Goal: Transaction & Acquisition: Subscribe to service/newsletter

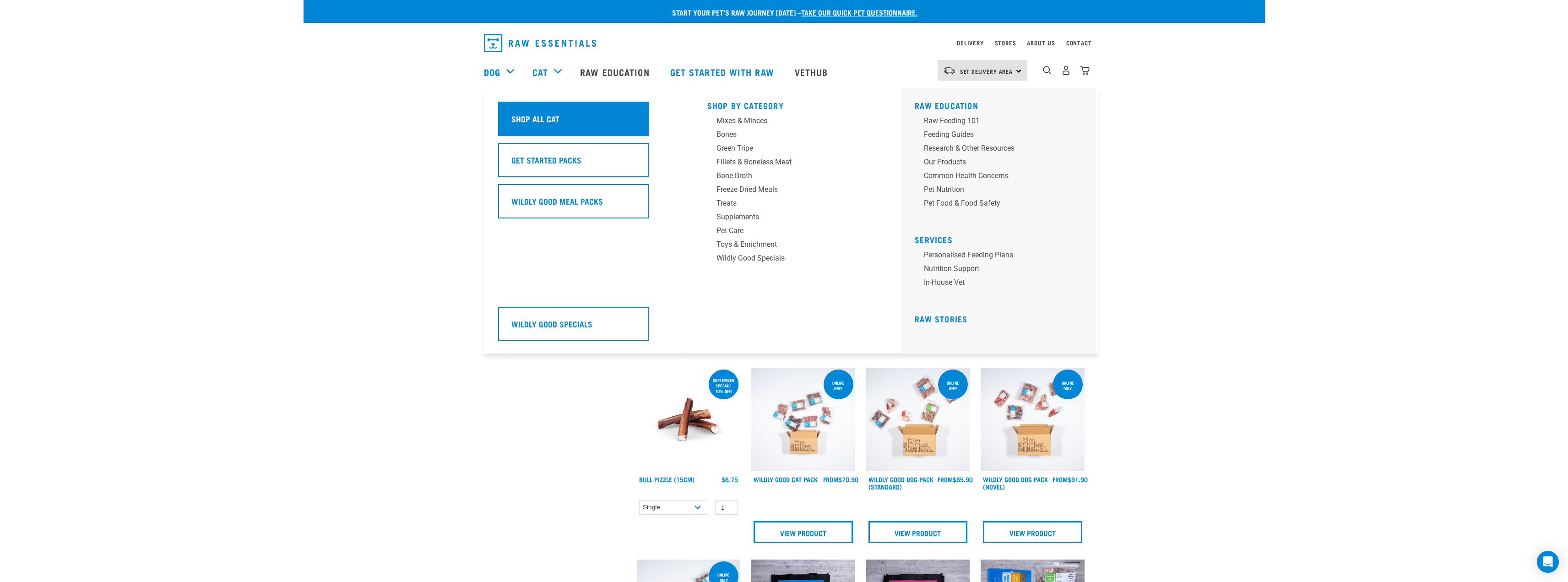
click at [552, 118] on h5 "Shop All Cat" at bounding box center [535, 119] width 48 height 12
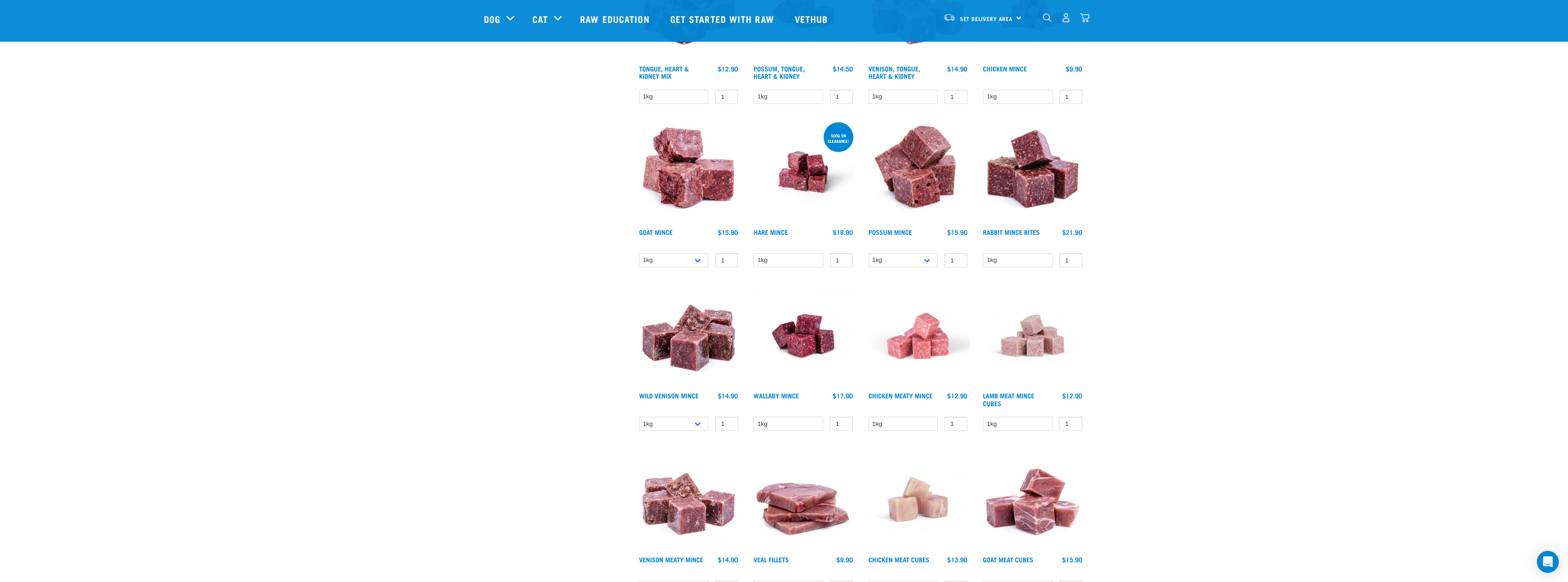
scroll to position [961, 0]
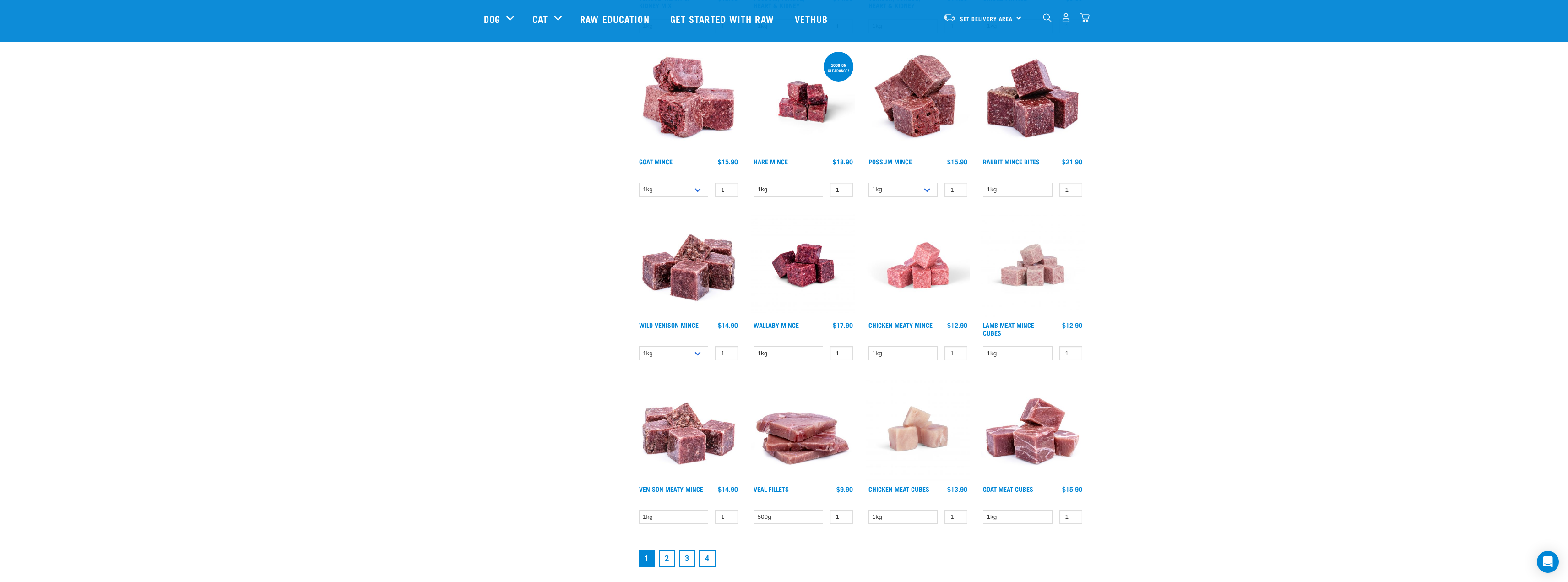
click at [671, 561] on link "2" at bounding box center [667, 558] width 16 height 16
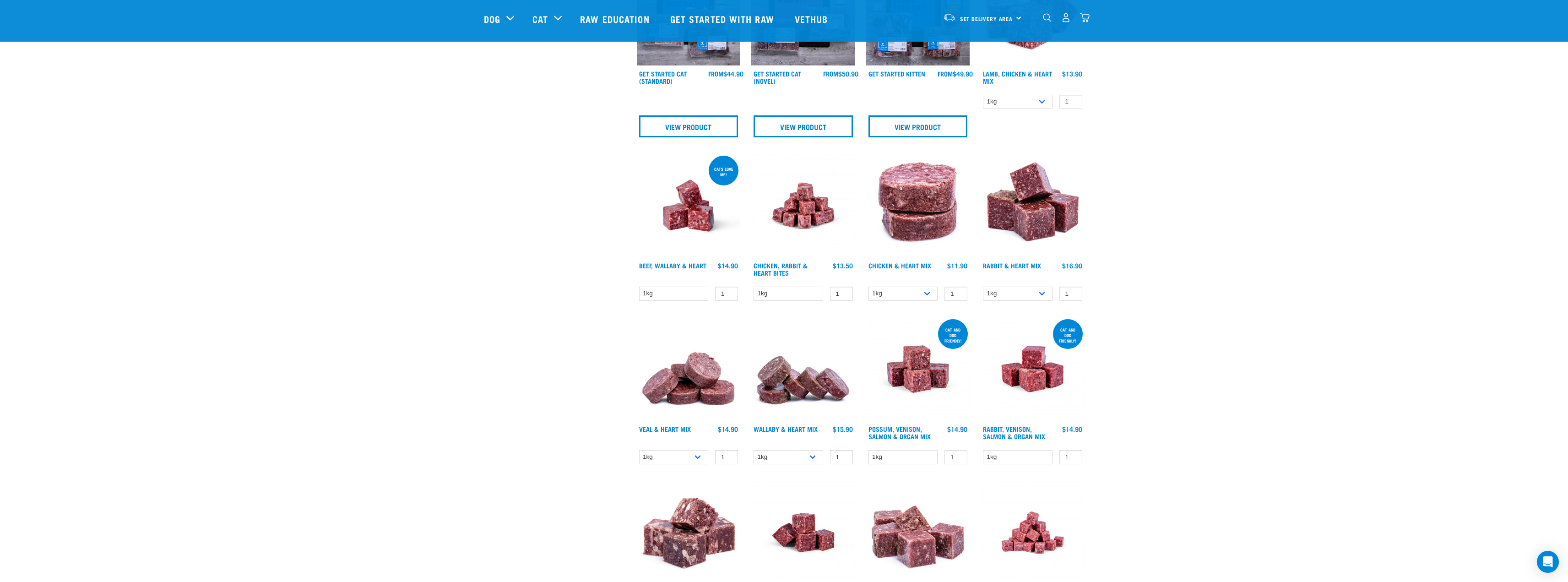
scroll to position [366, 0]
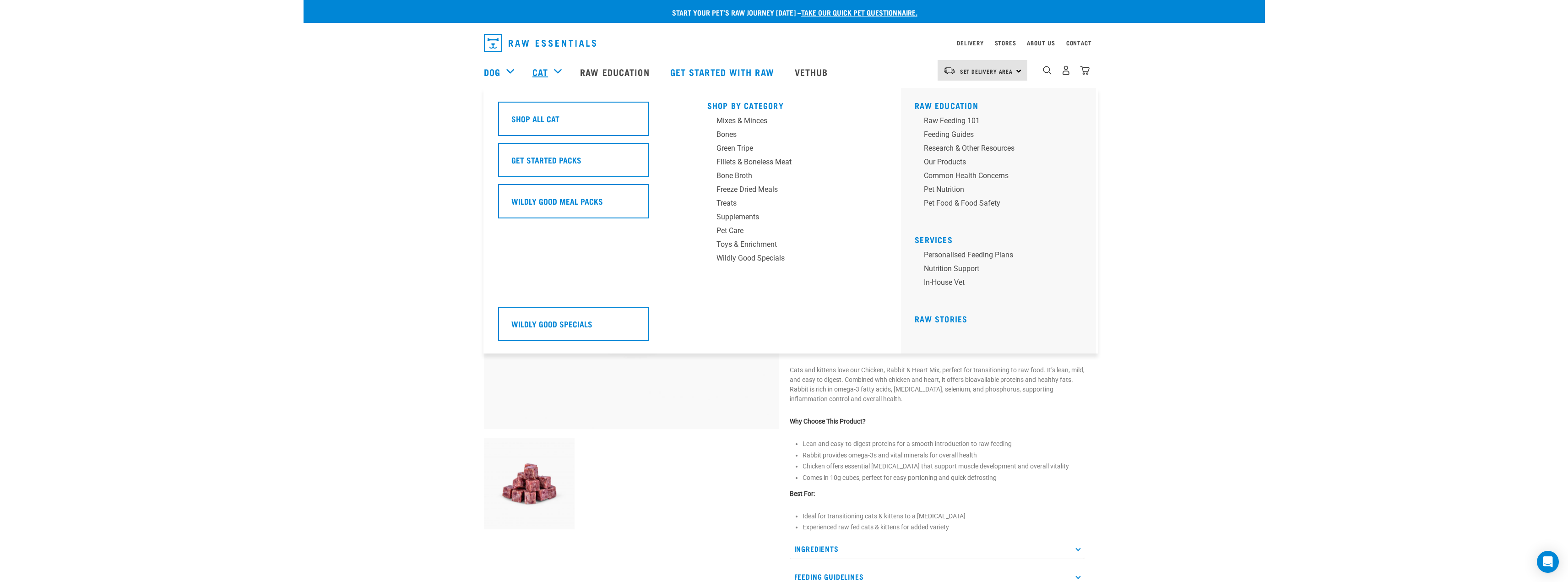
click at [544, 74] on link "Cat" at bounding box center [541, 72] width 16 height 14
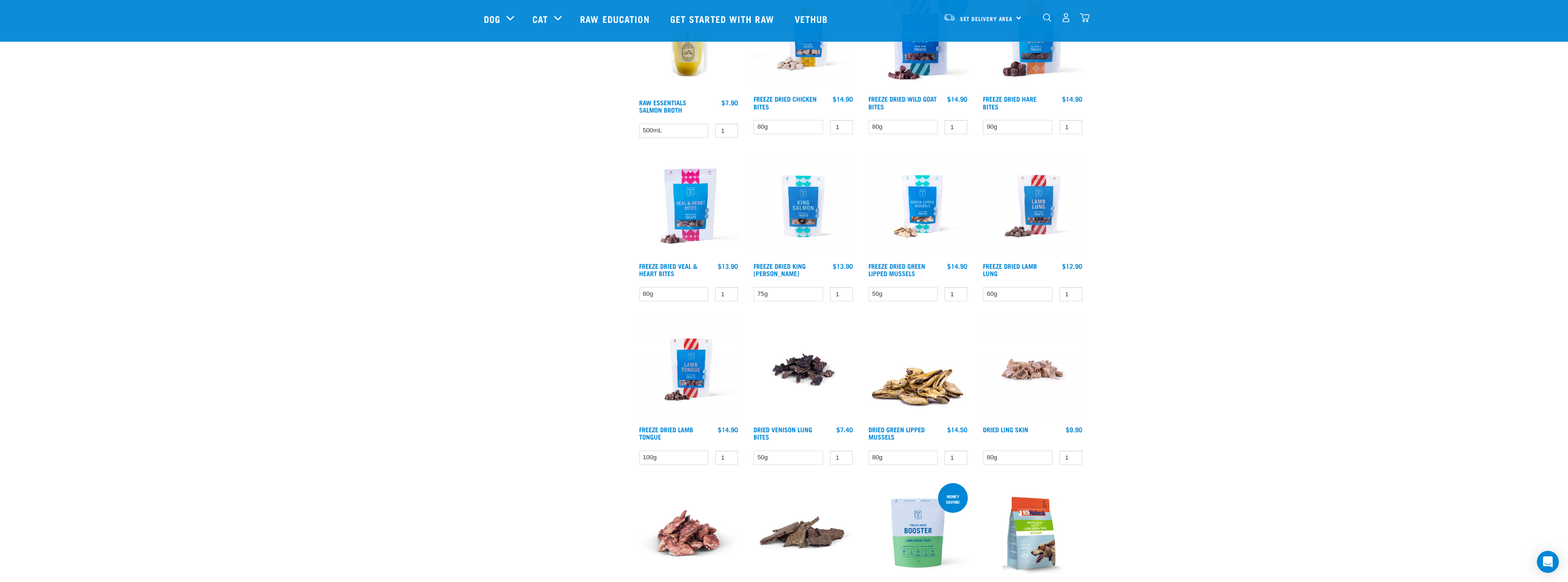
scroll to position [641, 0]
click at [812, 460] on select "50g" at bounding box center [788, 457] width 69 height 14
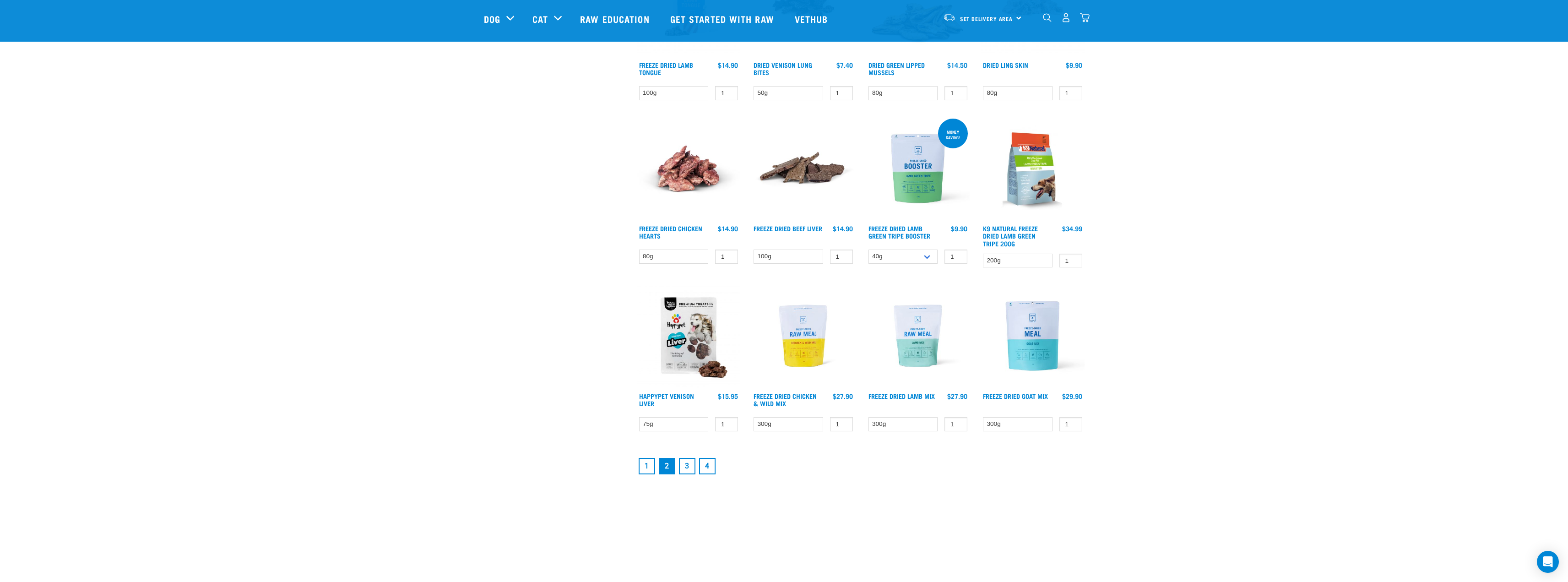
scroll to position [1008, 0]
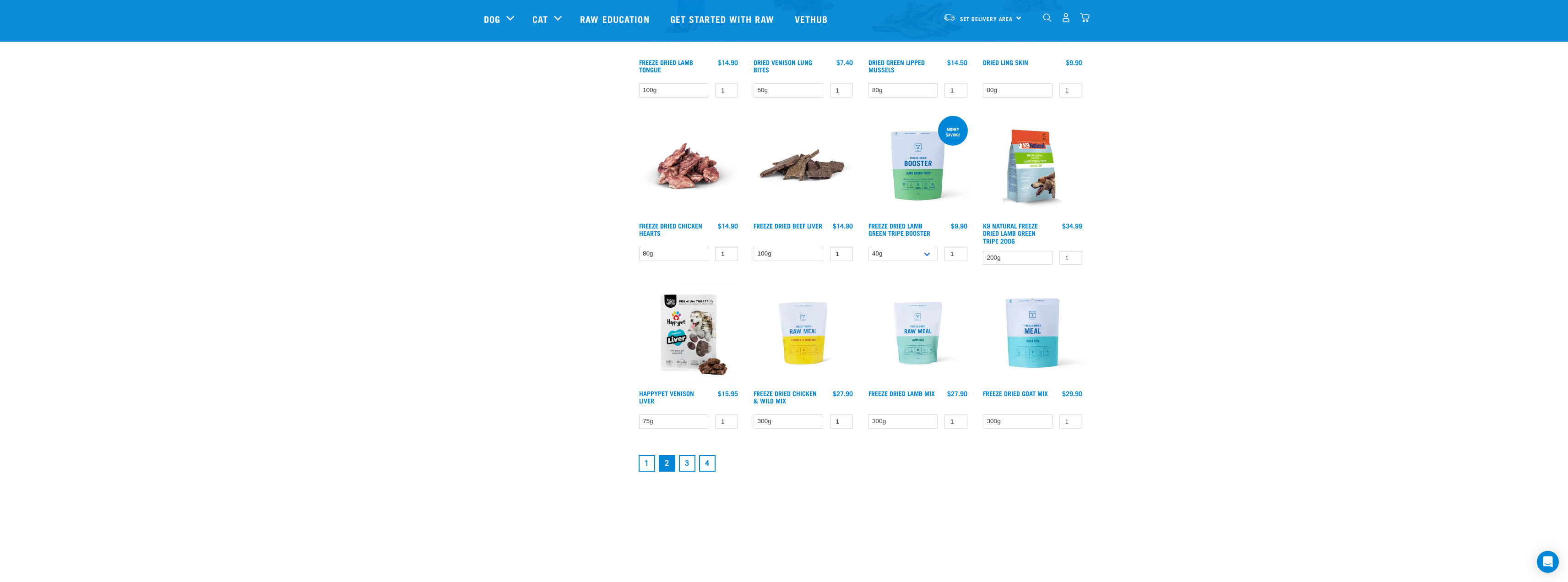
click at [688, 459] on link "3" at bounding box center [687, 463] width 16 height 16
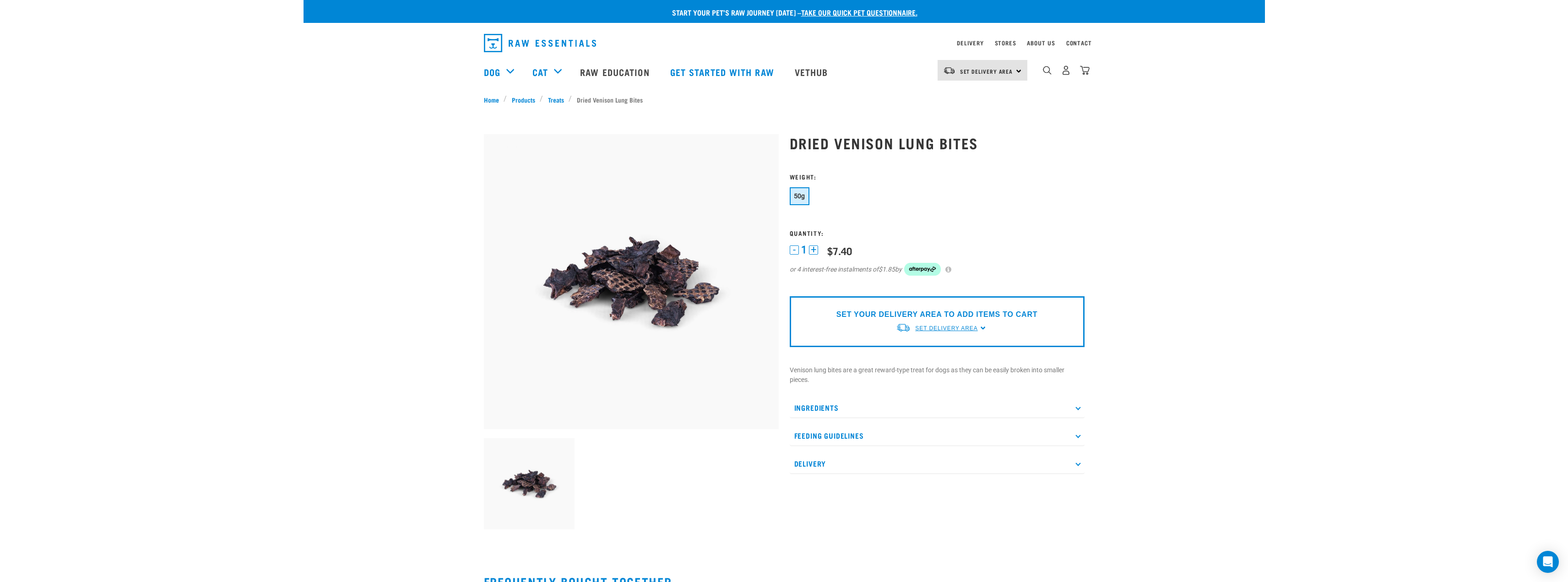
click at [950, 327] on span "Set Delivery Area" at bounding box center [946, 328] width 62 height 7
click at [936, 351] on link "[GEOGRAPHIC_DATA]" at bounding box center [942, 349] width 91 height 15
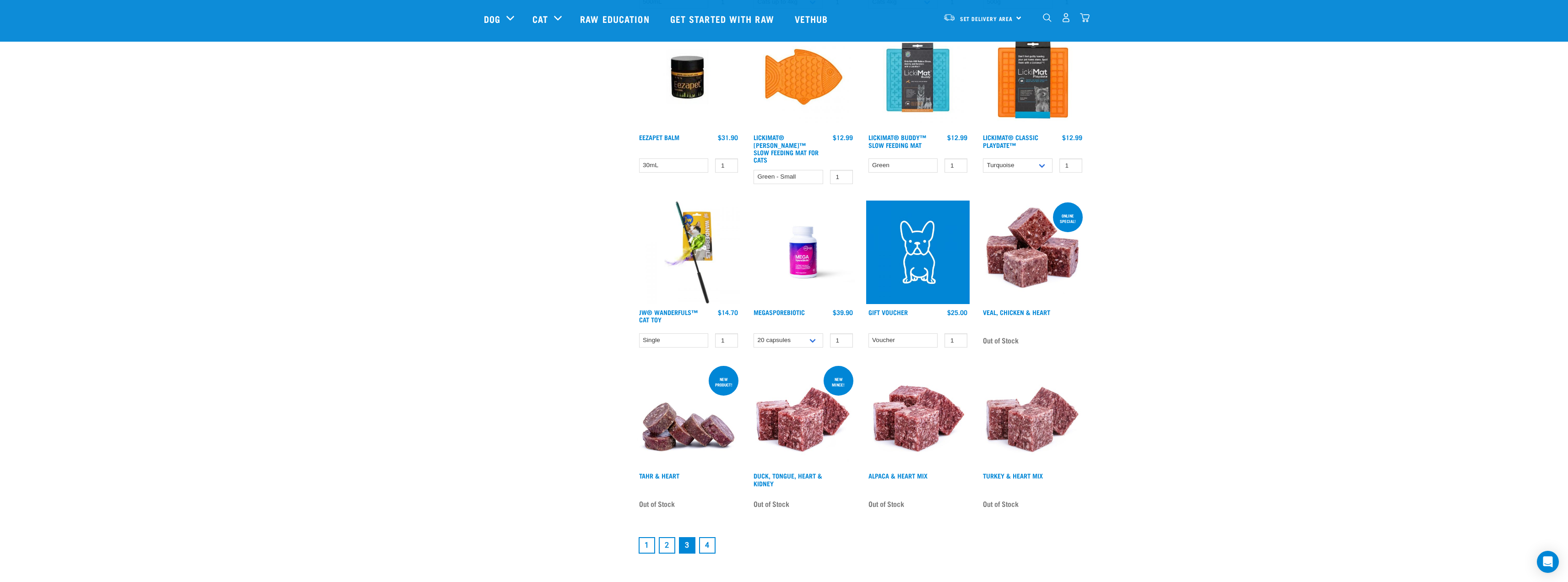
scroll to position [1008, 0]
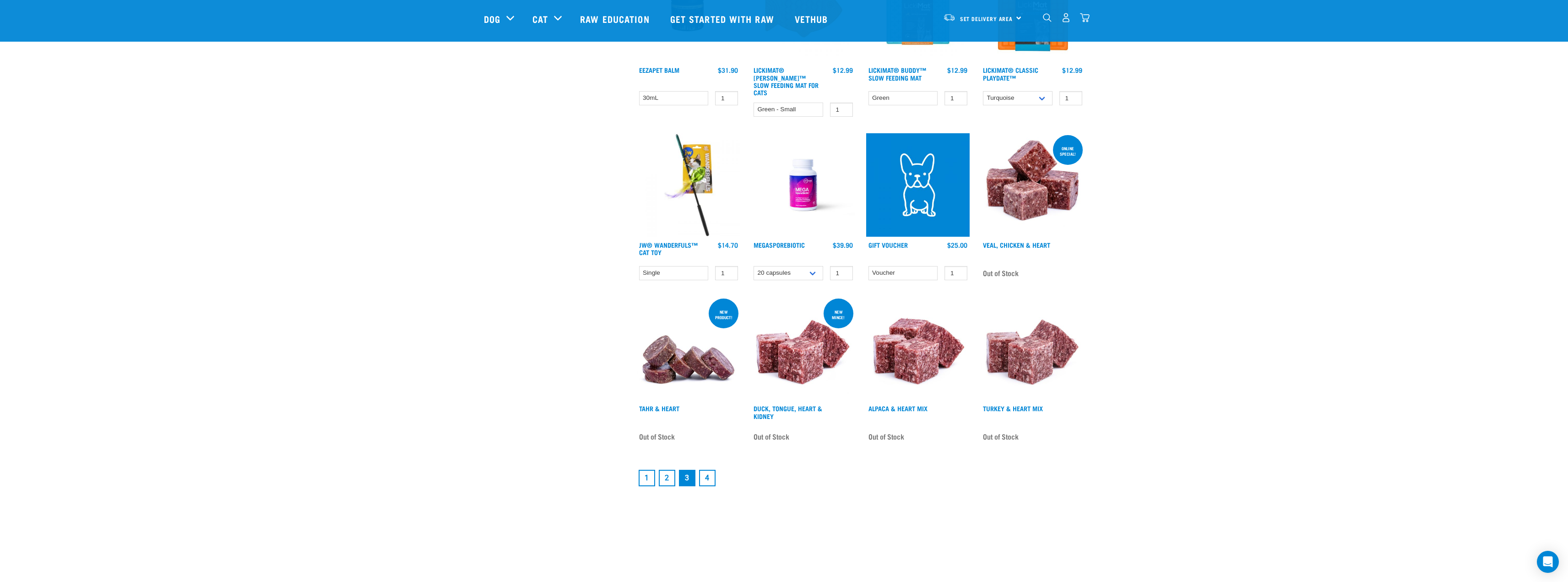
click at [709, 475] on link "4" at bounding box center [707, 478] width 16 height 16
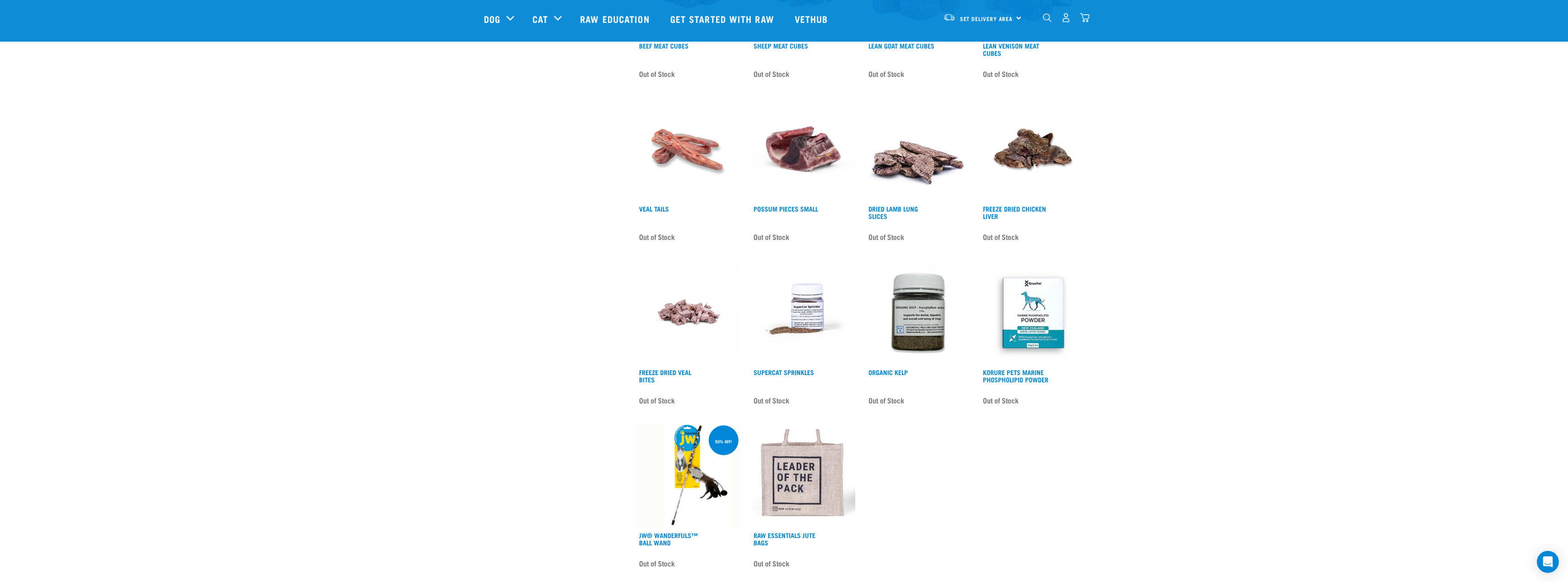
scroll to position [458, 0]
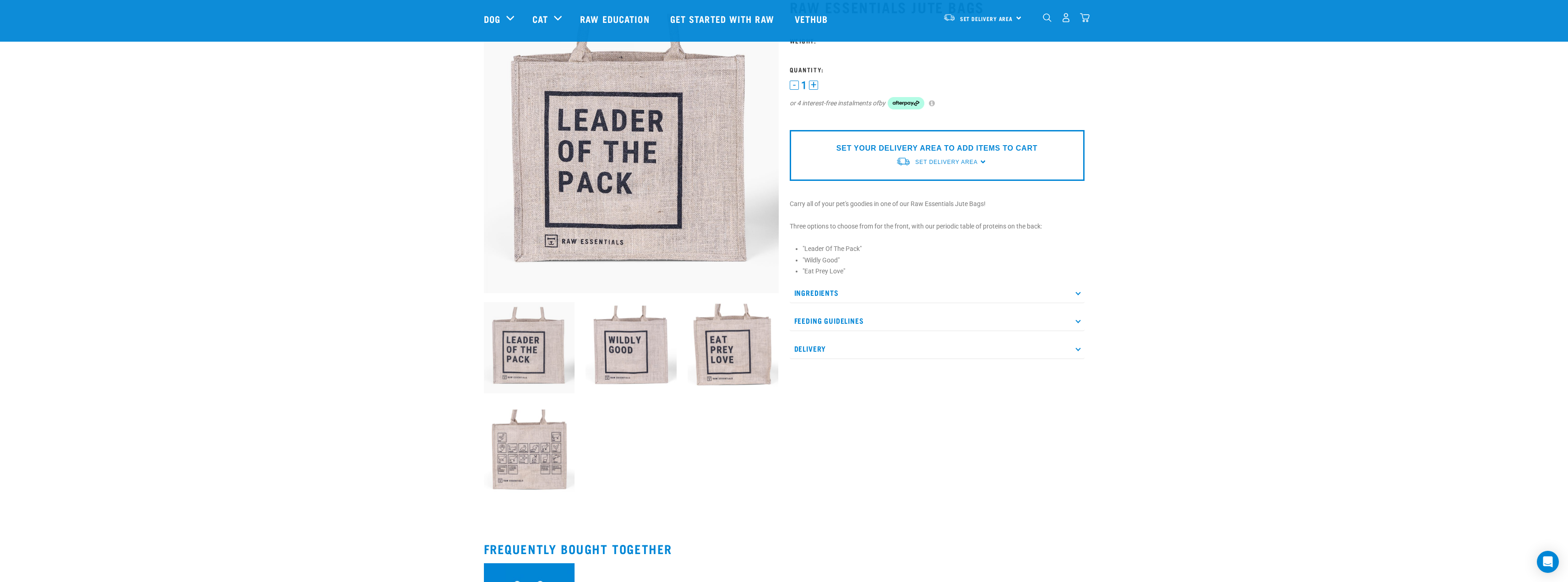
scroll to position [91, 0]
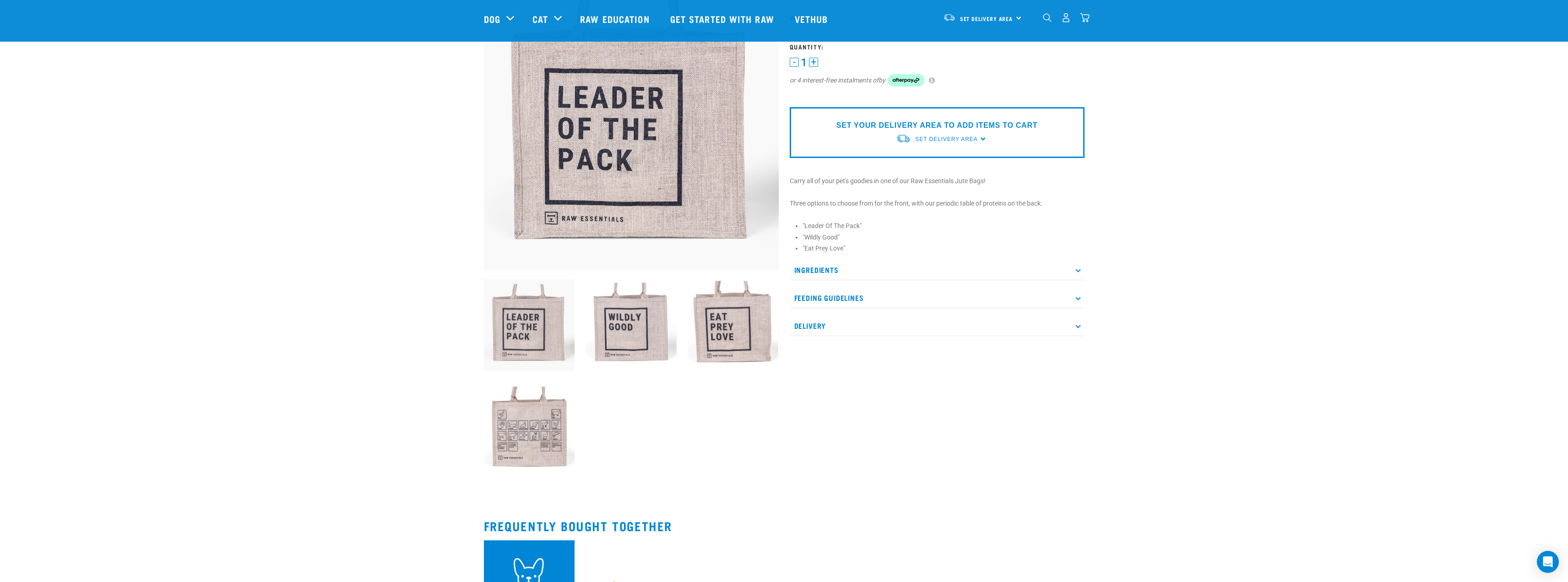
click at [738, 340] on img at bounding box center [733, 325] width 91 height 91
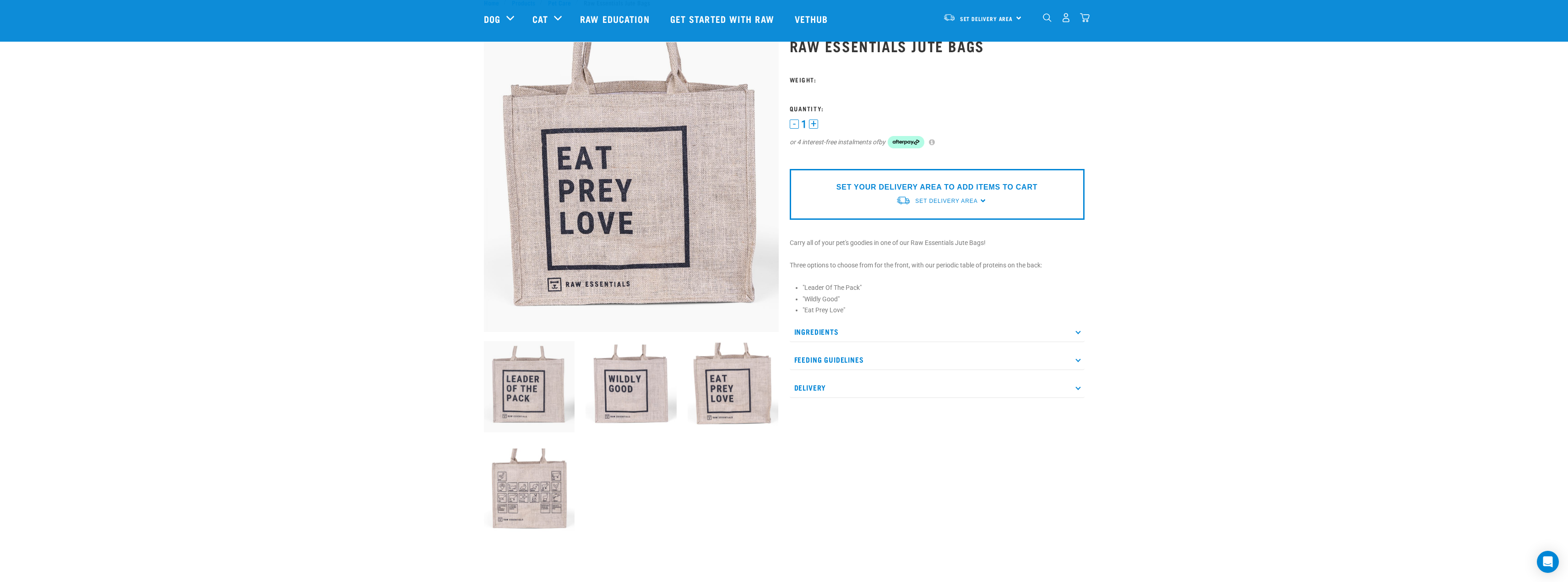
scroll to position [46, 0]
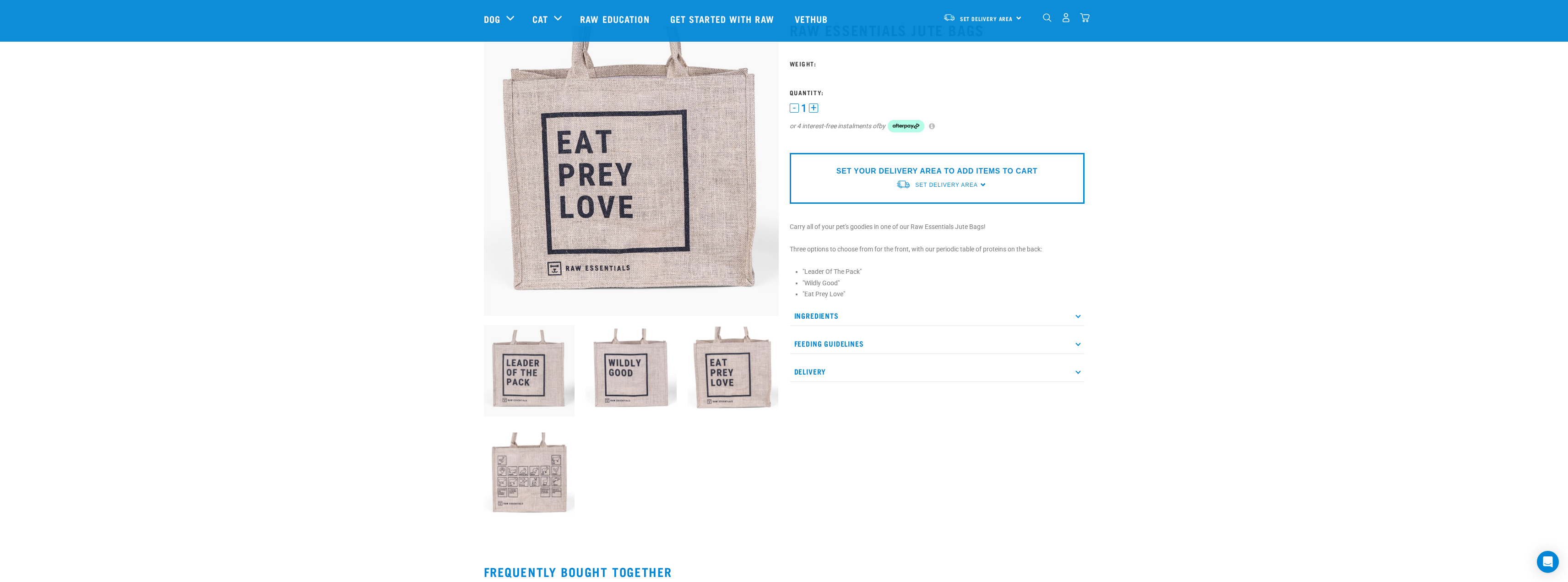
click at [514, 364] on img at bounding box center [530, 371] width 91 height 91
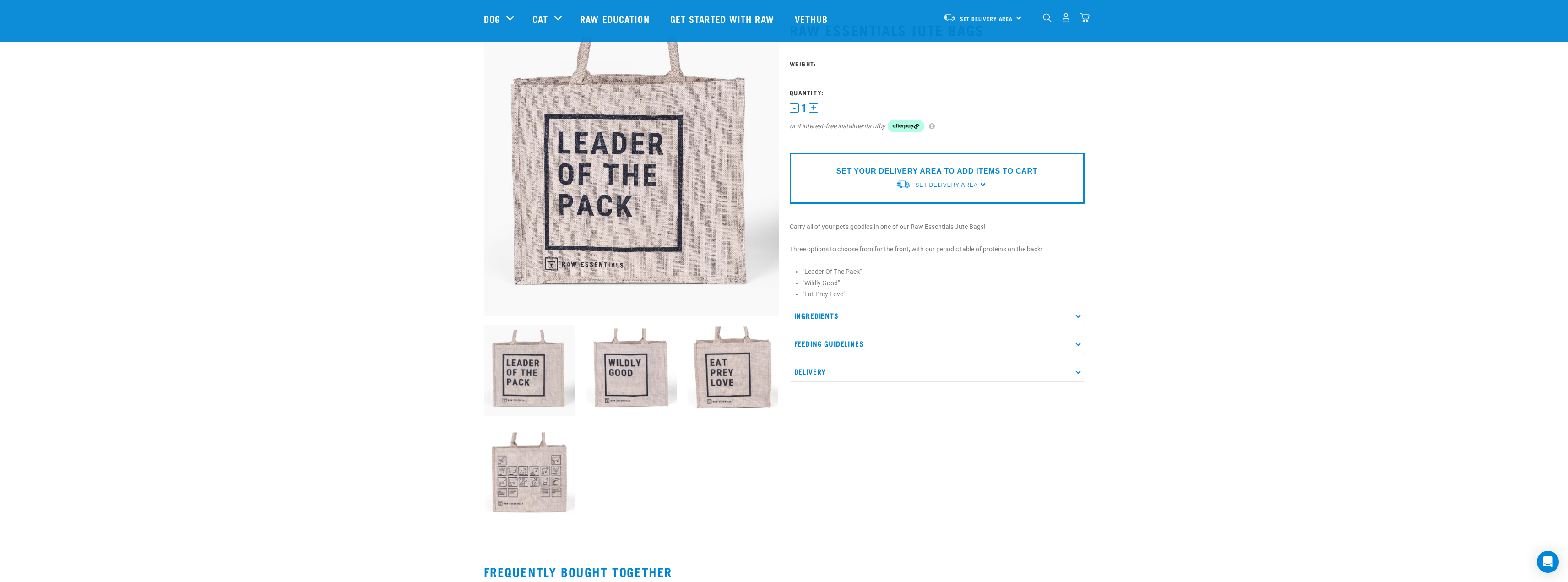
click at [639, 391] on img at bounding box center [631, 371] width 91 height 91
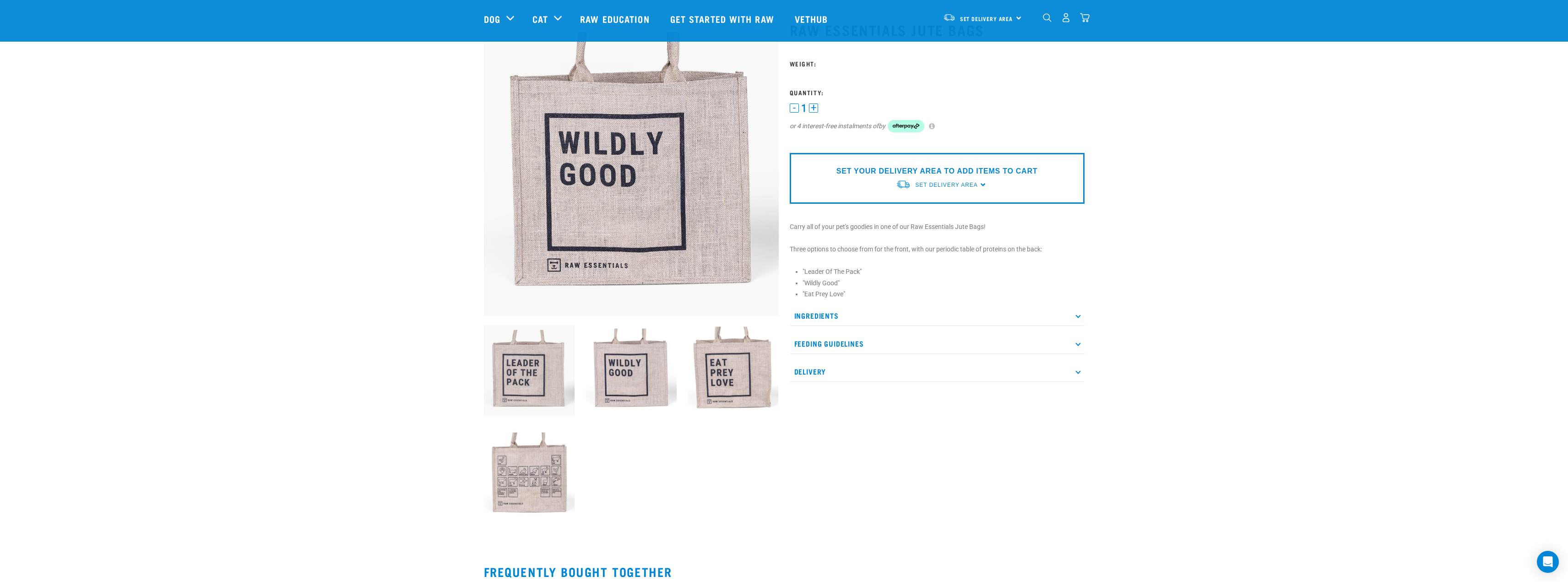
click at [750, 377] on img at bounding box center [733, 371] width 91 height 91
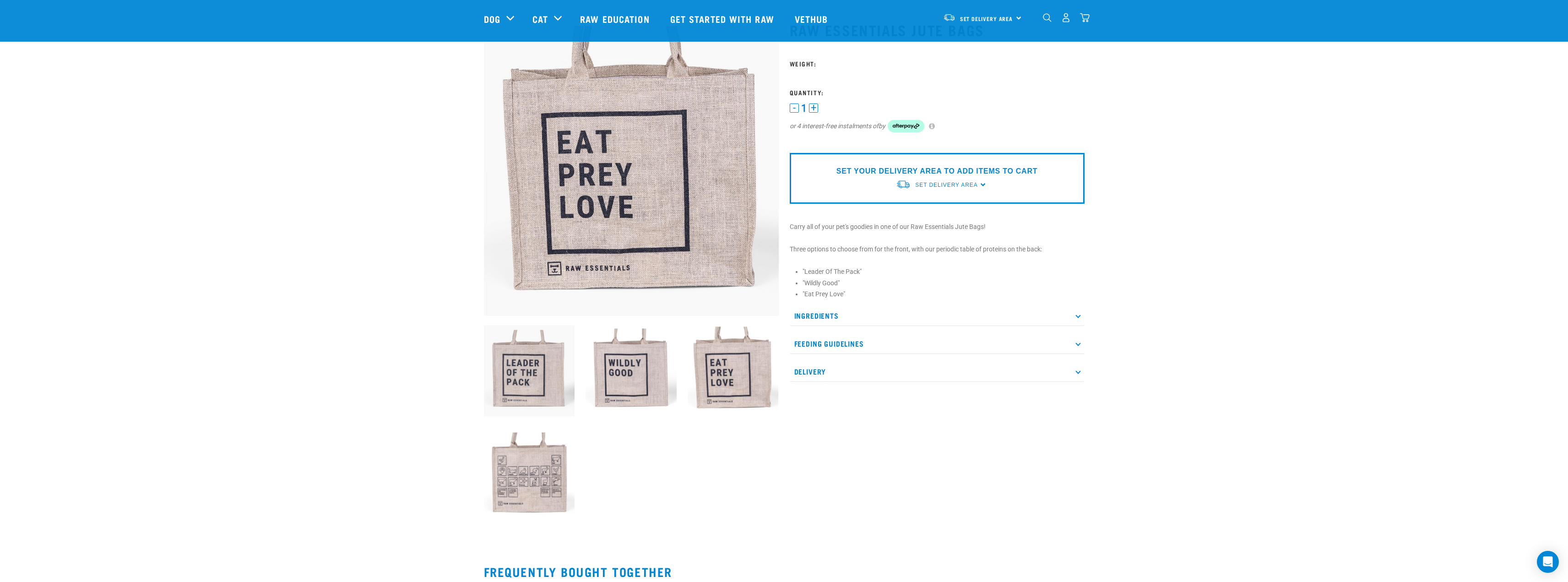
click at [536, 491] on img at bounding box center [530, 474] width 91 height 91
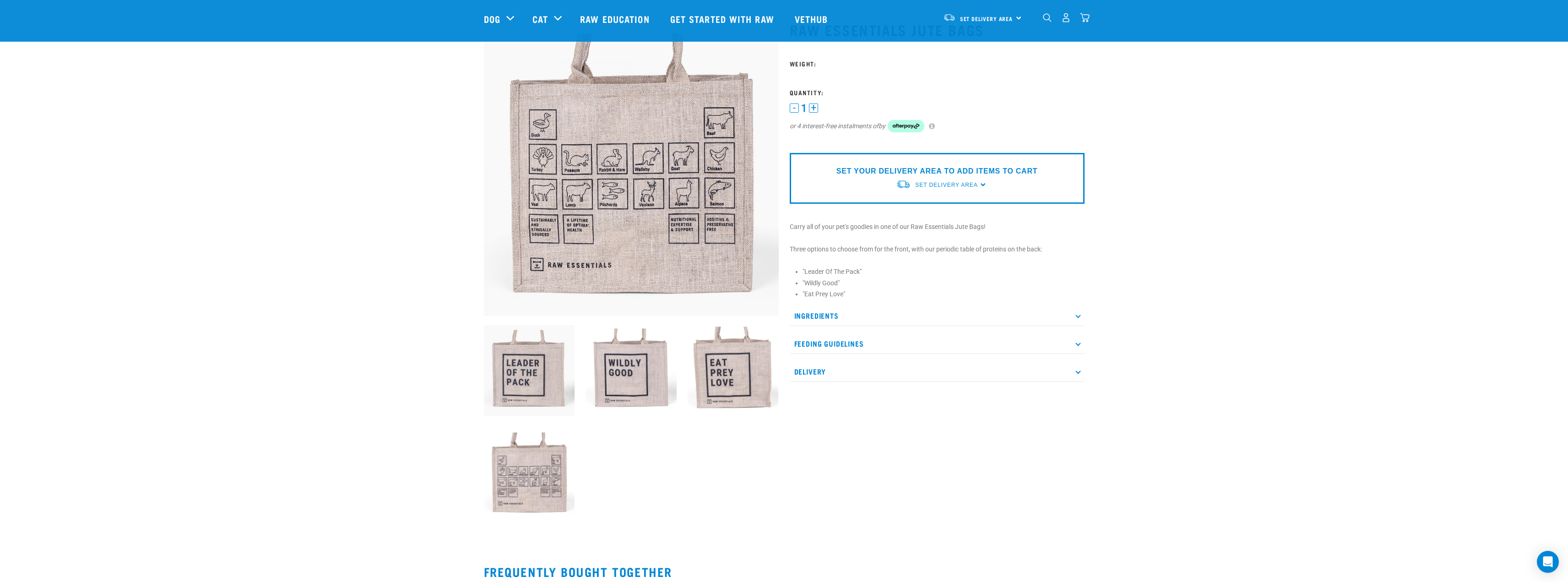
click at [747, 363] on img at bounding box center [733, 371] width 91 height 91
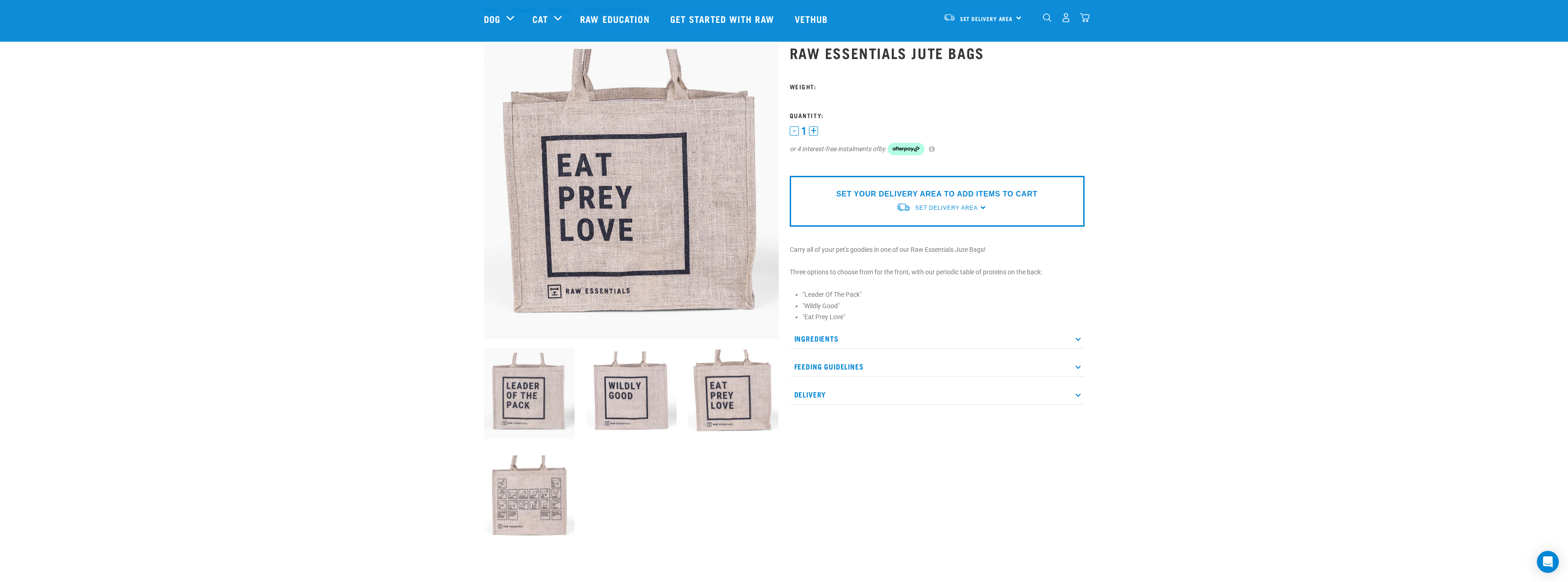
scroll to position [0, 0]
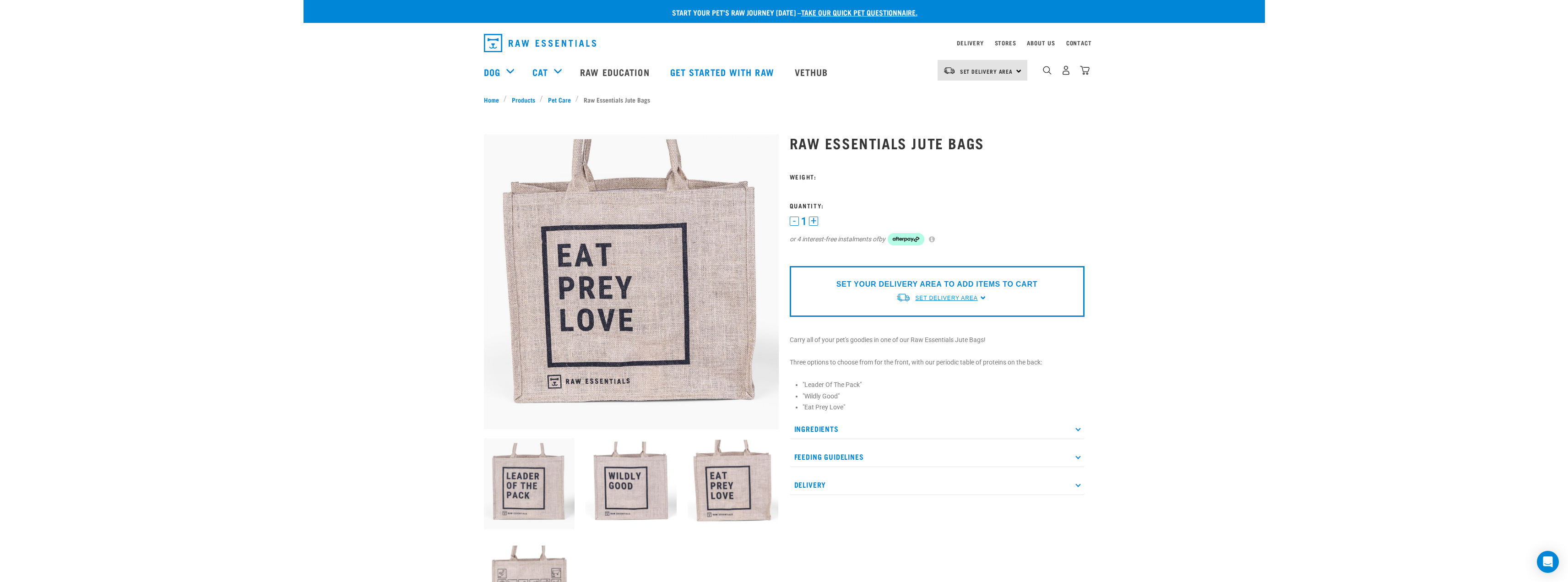
click at [947, 298] on span "Set Delivery Area" at bounding box center [946, 298] width 62 height 7
click at [947, 314] on link "[GEOGRAPHIC_DATA]" at bounding box center [942, 319] width 91 height 15
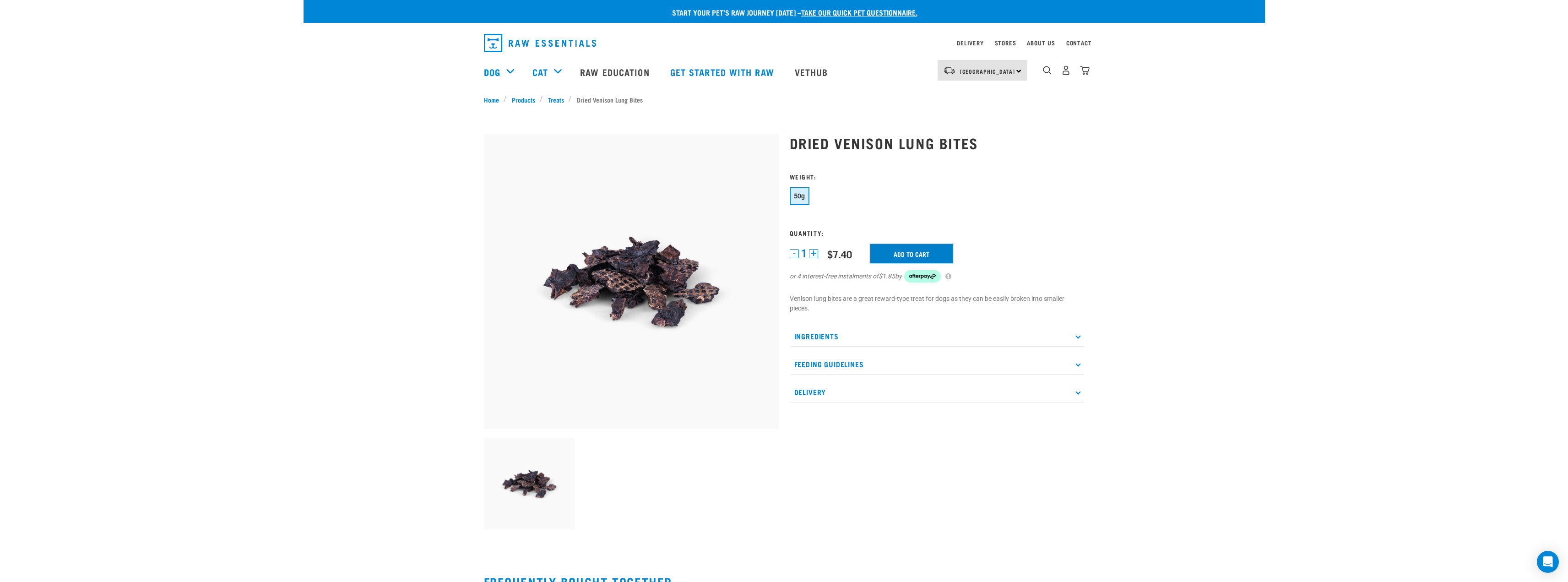
click at [895, 258] on input "Add to cart" at bounding box center [911, 254] width 82 height 19
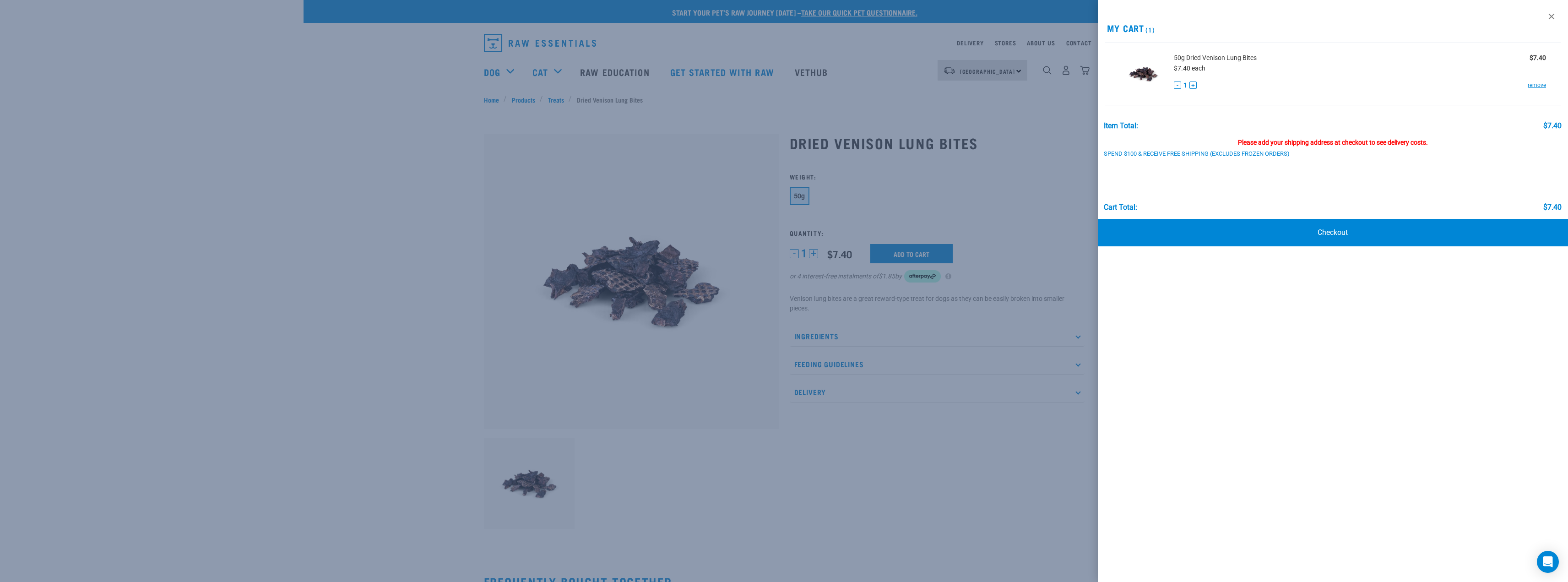
click at [875, 445] on div at bounding box center [784, 291] width 1568 height 582
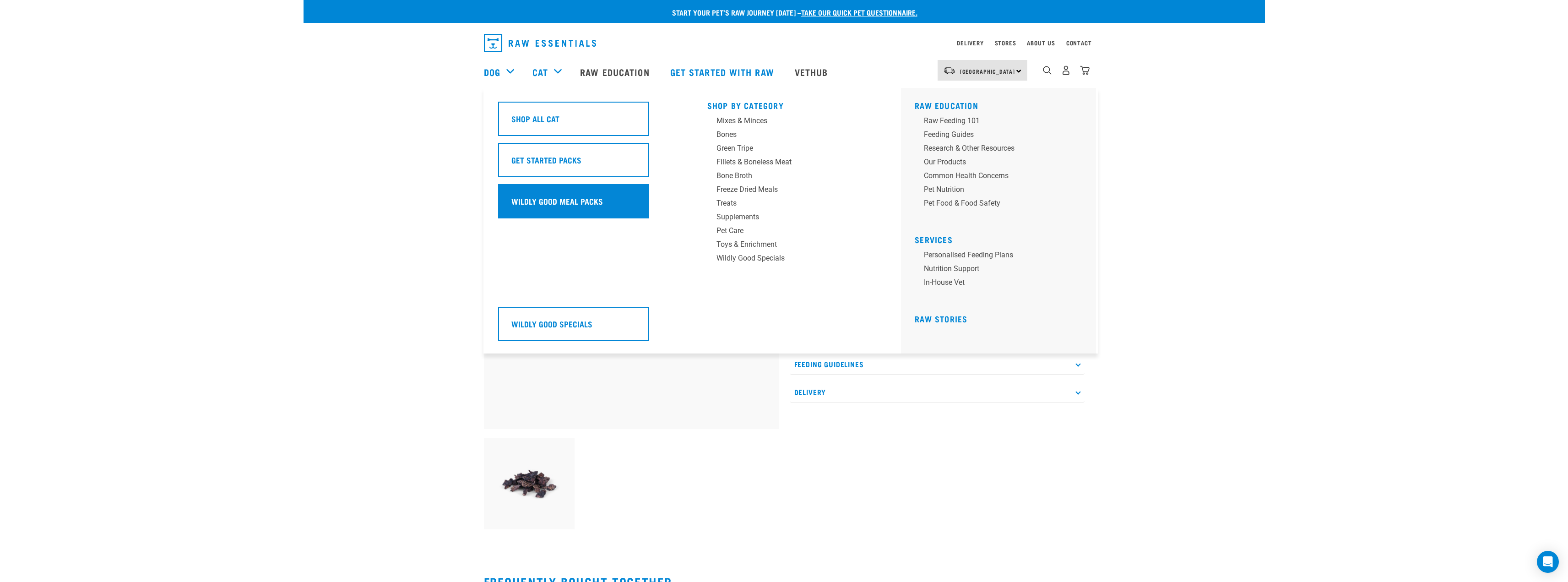
click at [588, 202] on h5 "Wildly Good Meal Packs" at bounding box center [557, 201] width 91 height 12
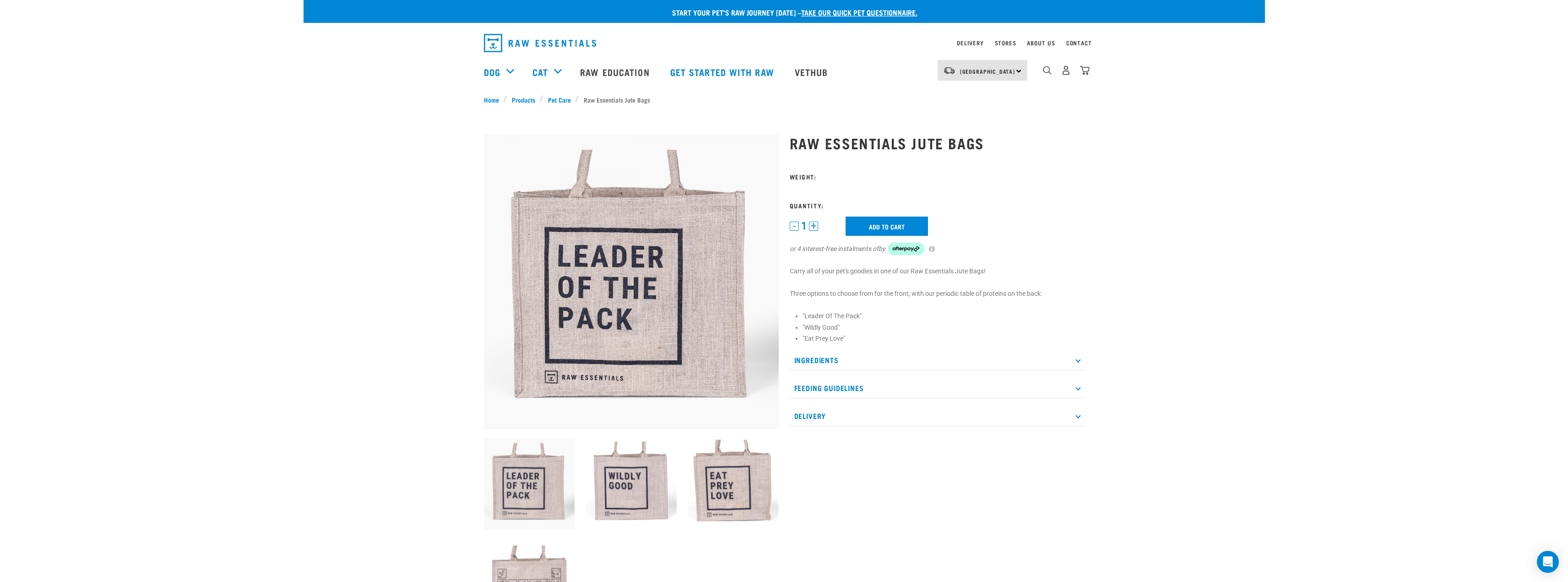
click at [752, 496] on img at bounding box center [733, 484] width 91 height 91
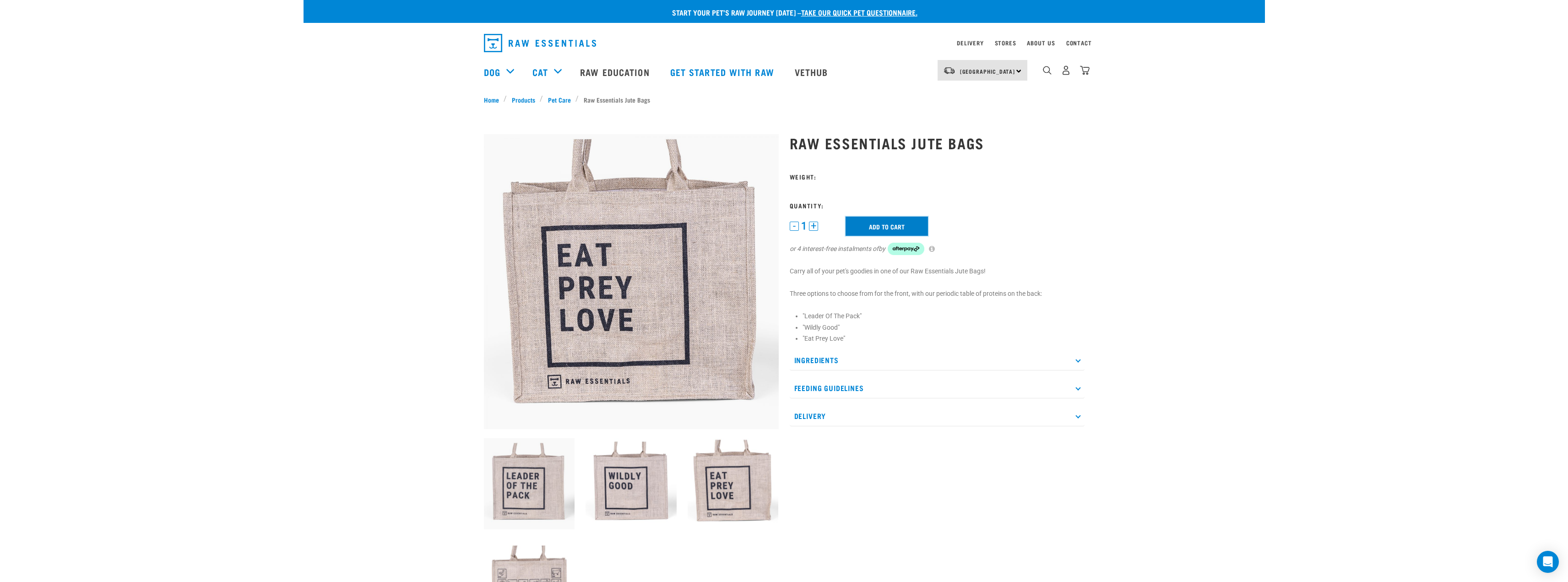
click at [888, 225] on input "Add to cart" at bounding box center [886, 226] width 82 height 19
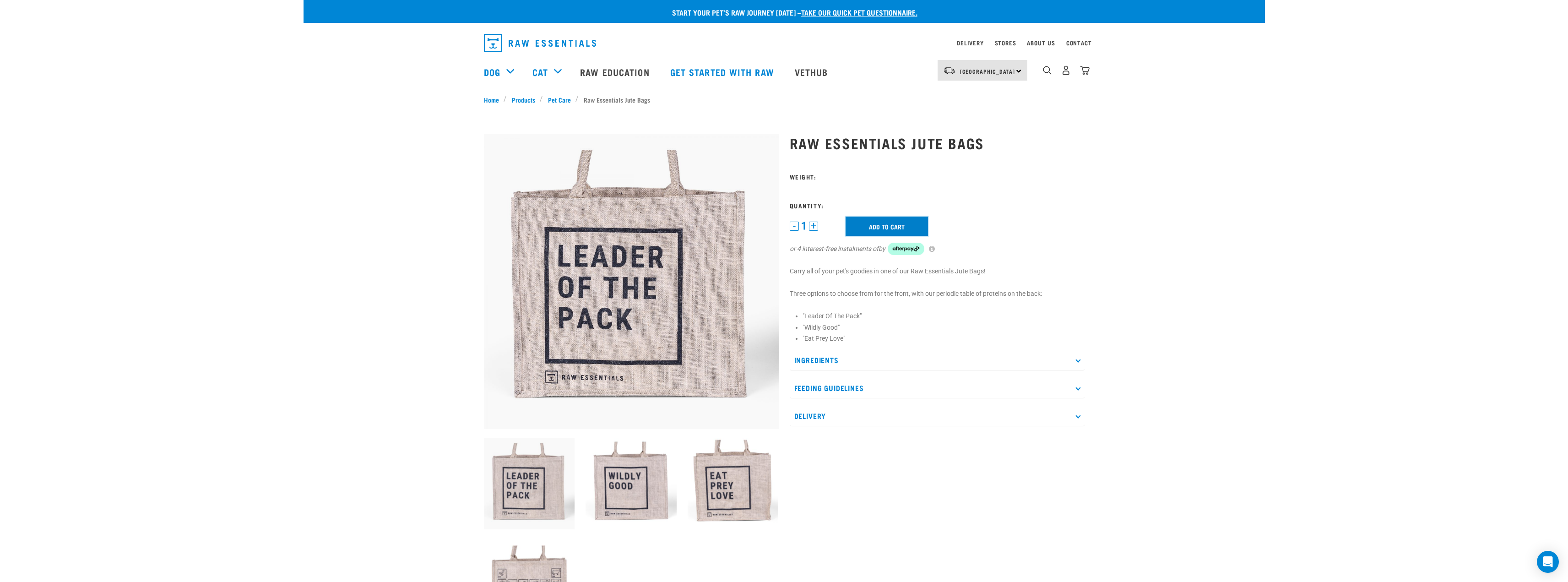
click at [861, 228] on input "Add to cart" at bounding box center [886, 226] width 82 height 19
click at [812, 228] on button "+" at bounding box center [813, 226] width 9 height 9
click at [794, 225] on button "-" at bounding box center [794, 226] width 9 height 9
click at [878, 224] on input "Add to cart" at bounding box center [886, 226] width 82 height 19
click at [819, 173] on h3 "Weight:" at bounding box center [937, 176] width 295 height 7
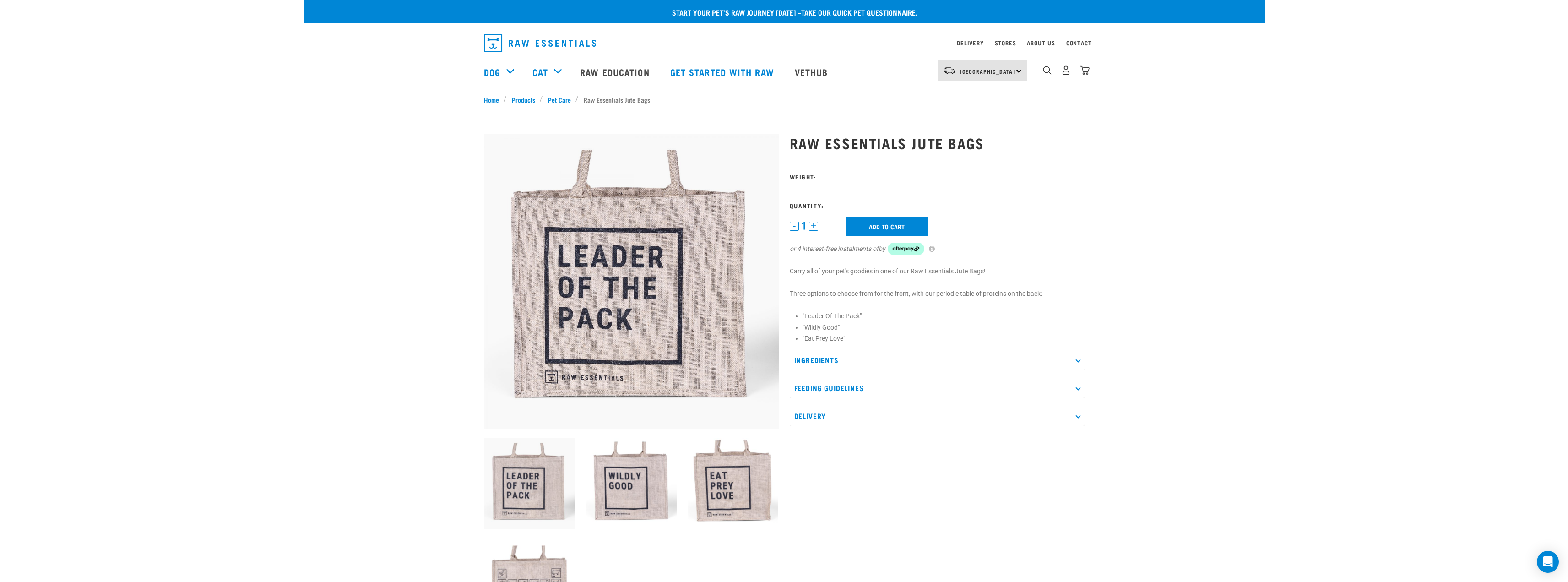
click at [802, 175] on h3 "Weight:" at bounding box center [937, 176] width 295 height 7
click at [677, 307] on img at bounding box center [631, 281] width 295 height 295
click at [889, 363] on p "Ingredients" at bounding box center [937, 360] width 295 height 21
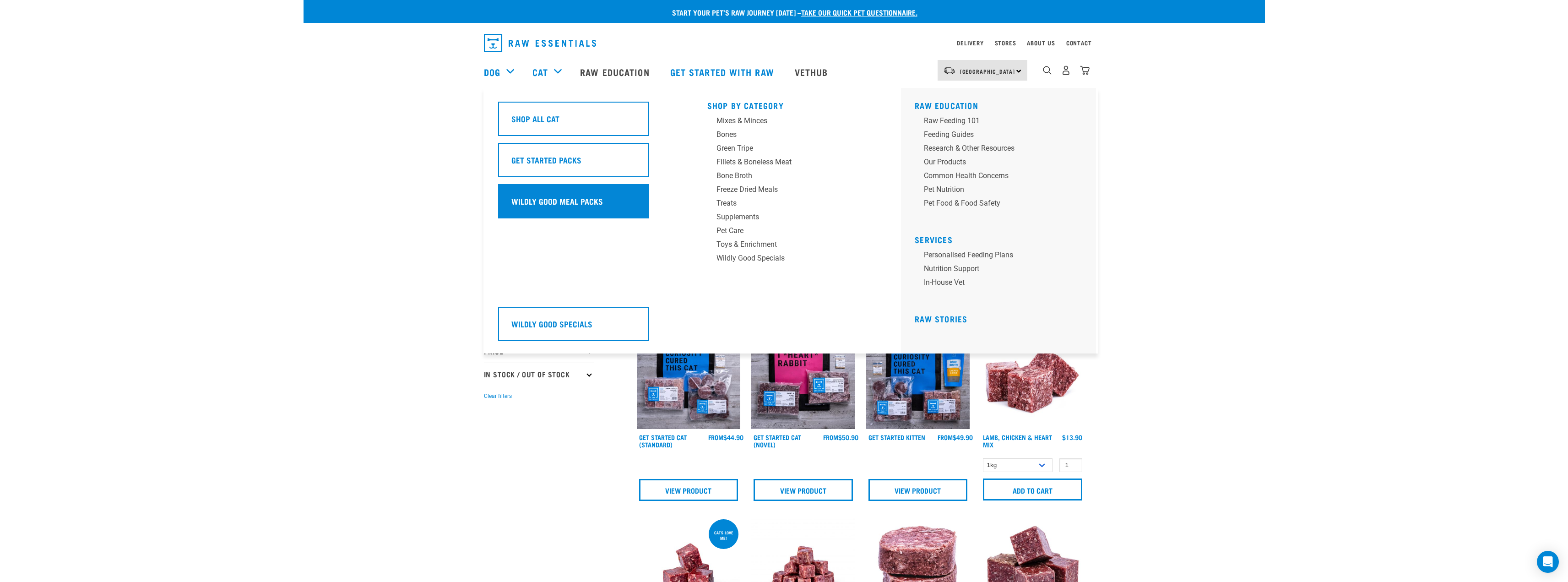
click at [572, 214] on div "Wildly Good Meal Packs" at bounding box center [573, 201] width 151 height 34
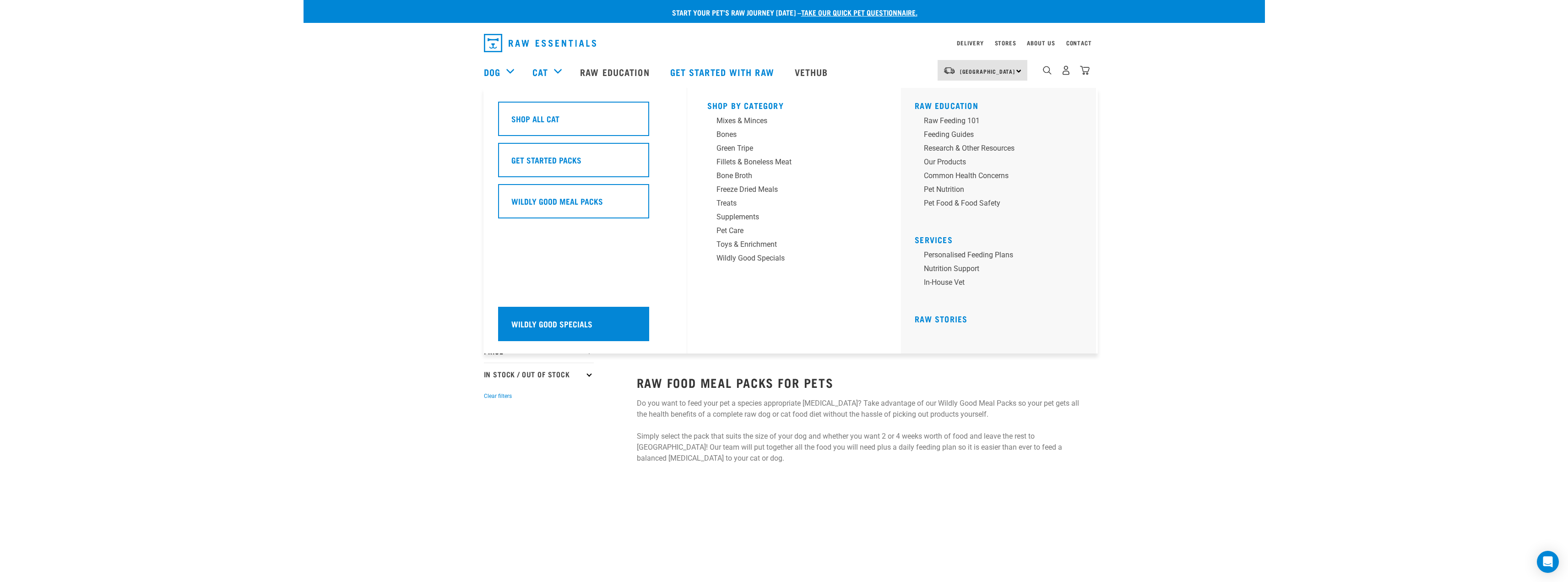
click at [554, 318] on h5 "Wildly Good Specials" at bounding box center [551, 324] width 81 height 12
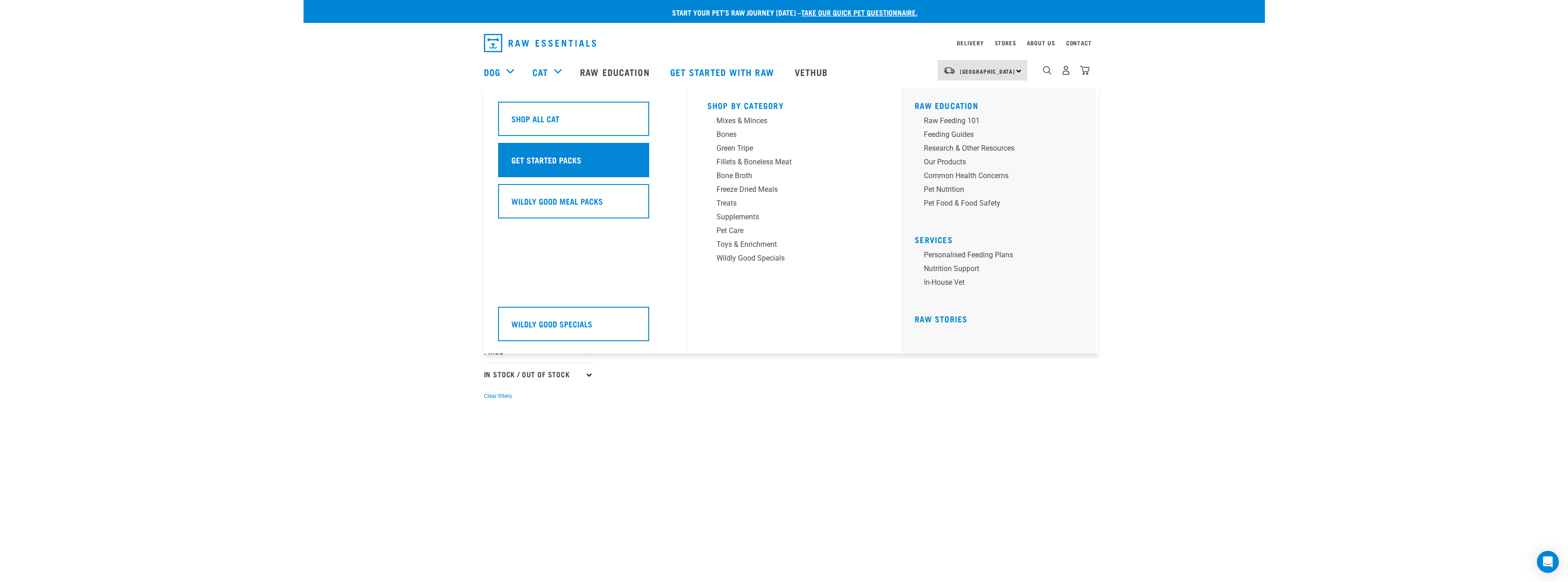
click at [595, 174] on div "Get Started Packs" at bounding box center [573, 160] width 151 height 34
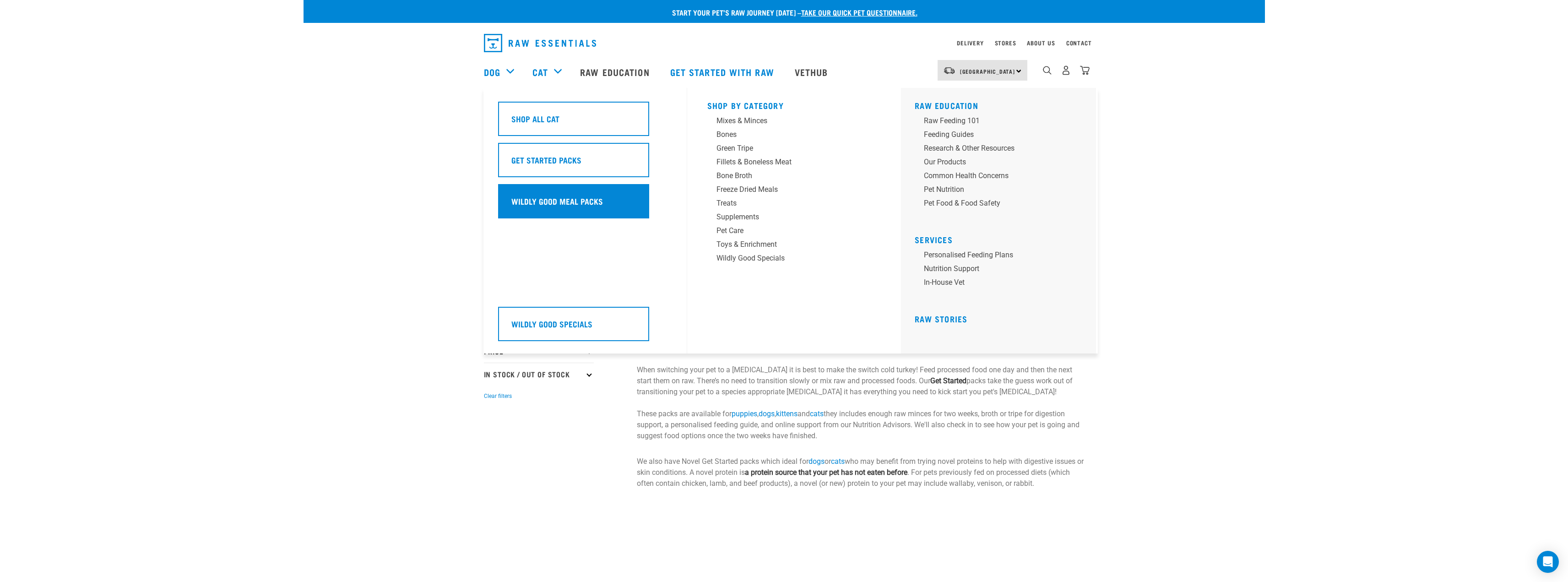
click at [558, 203] on h5 "Wildly Good Meal Packs" at bounding box center [557, 201] width 91 height 12
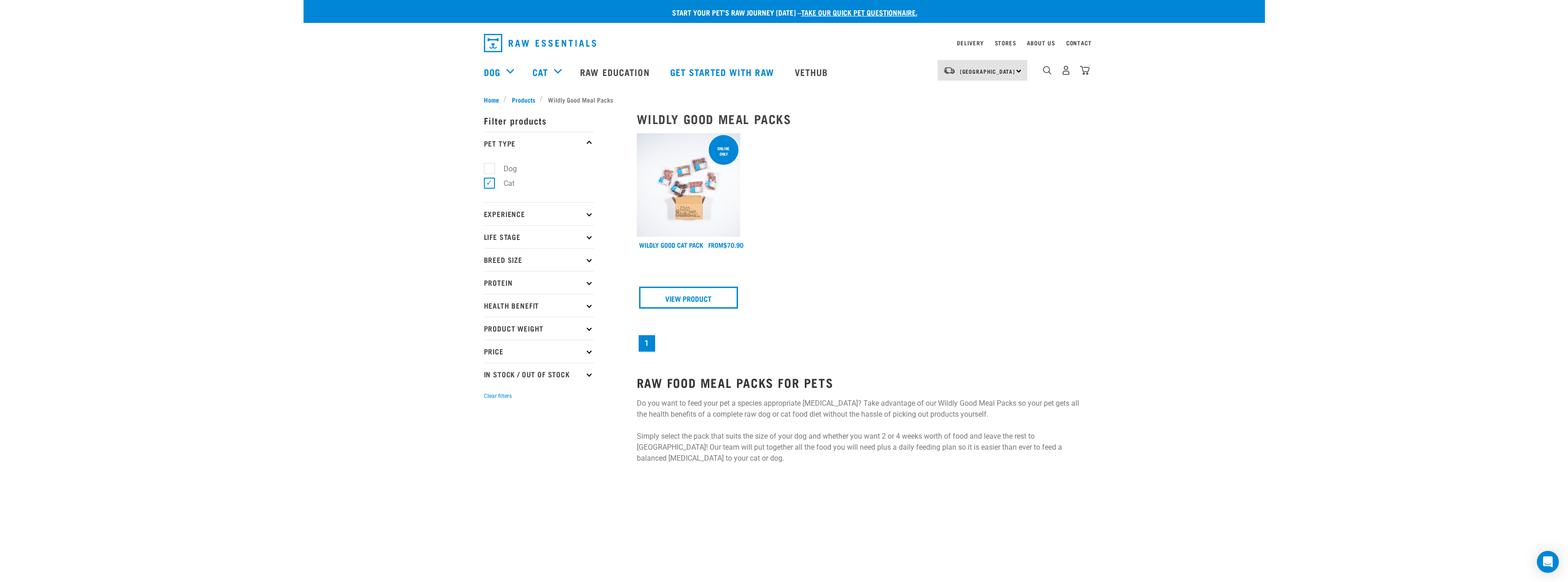
click at [709, 186] on img at bounding box center [688, 185] width 104 height 104
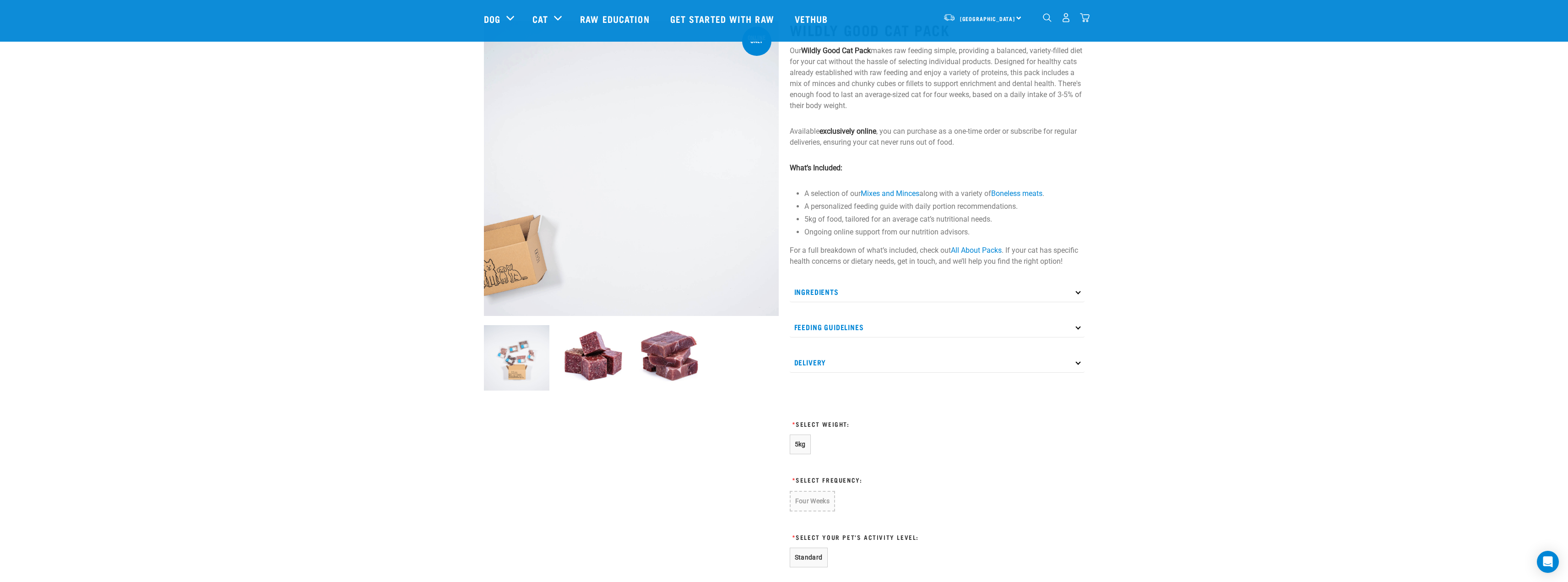
scroll to position [91, 0]
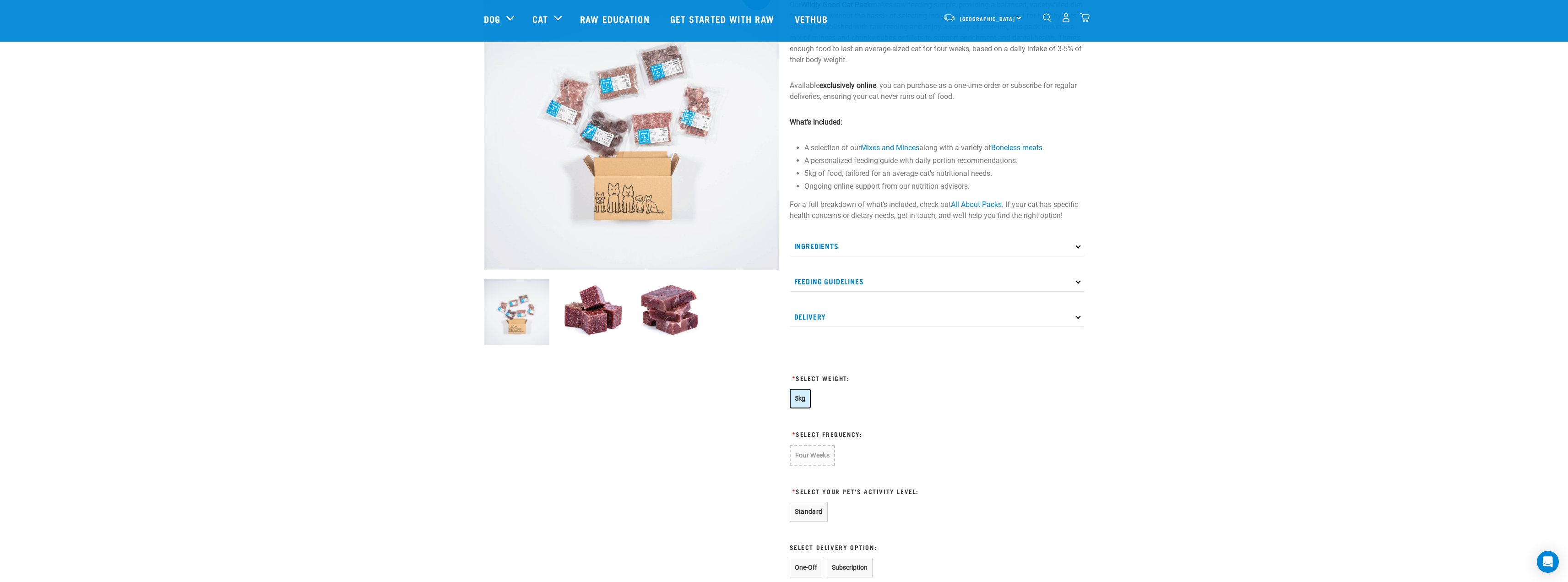
click at [798, 397] on span "5kg" at bounding box center [800, 398] width 11 height 7
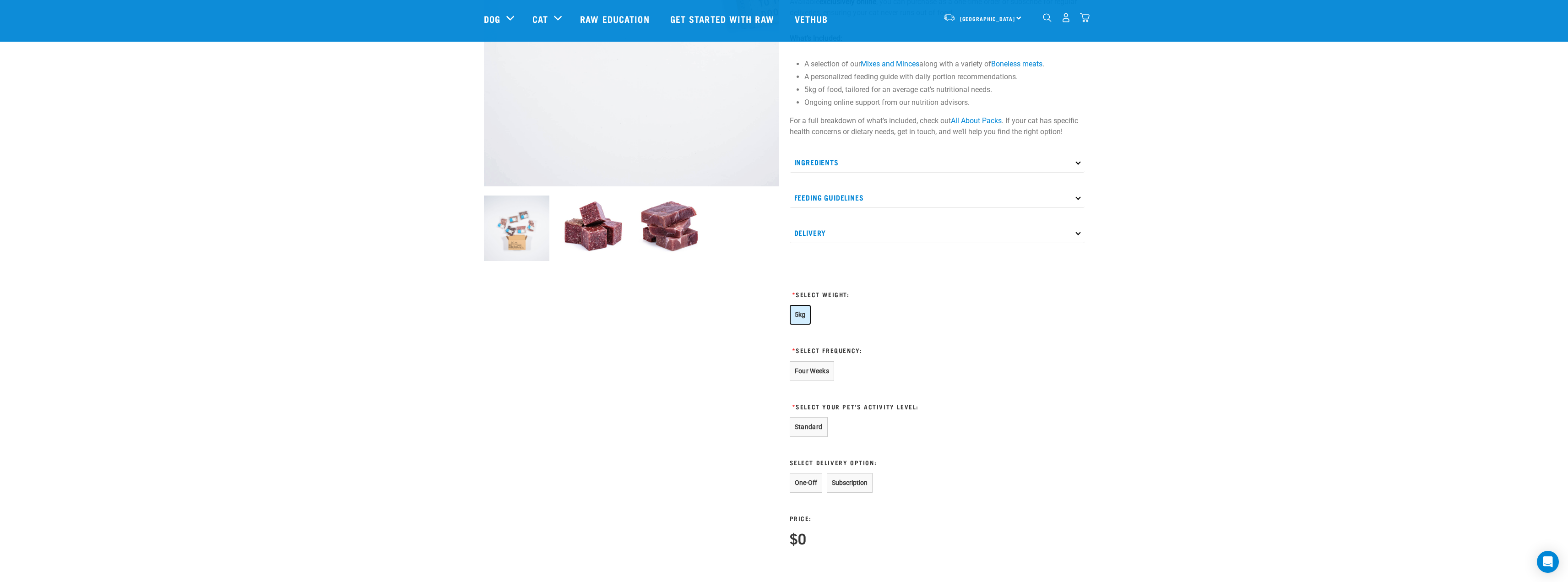
scroll to position [183, 0]
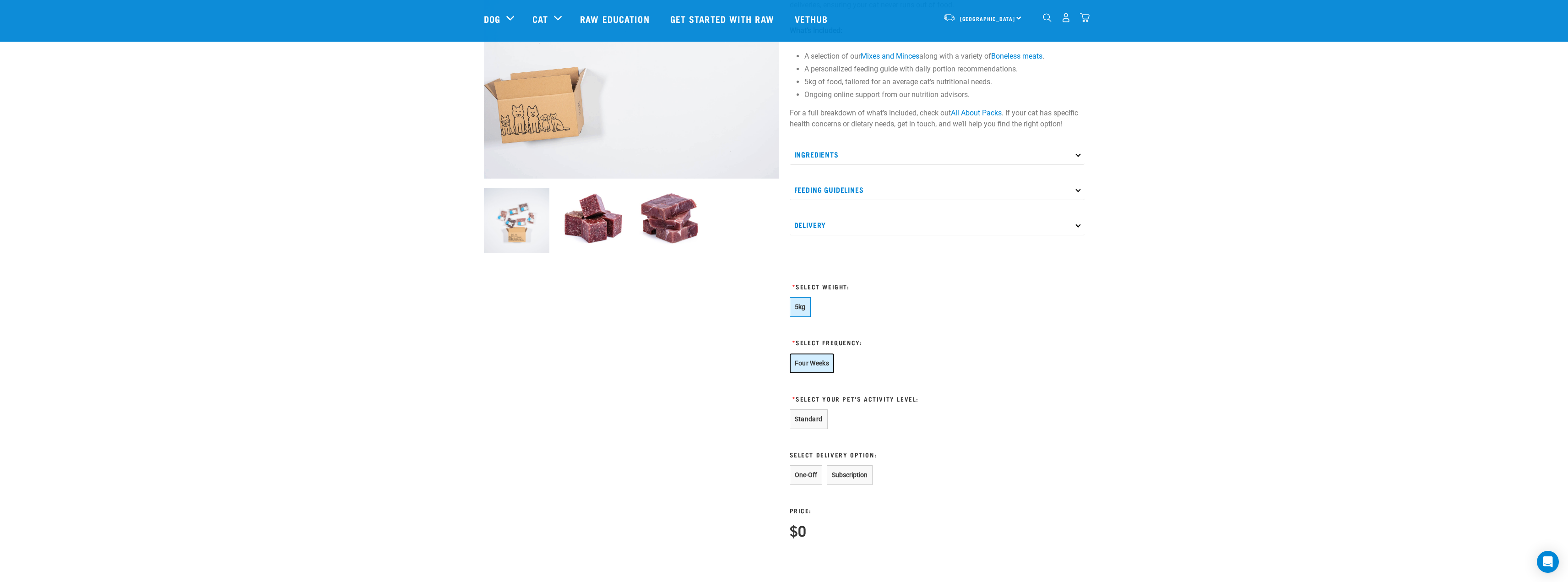
click at [827, 365] on button "Four Weeks" at bounding box center [812, 363] width 45 height 19
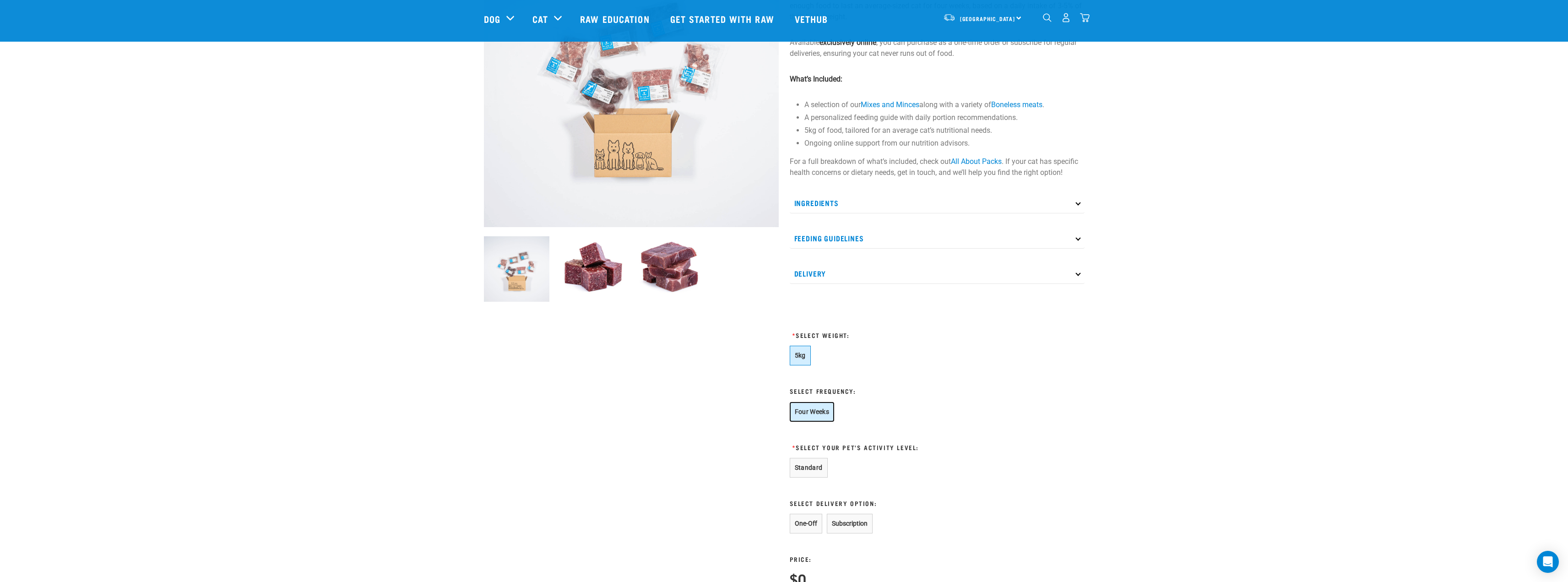
scroll to position [366, 0]
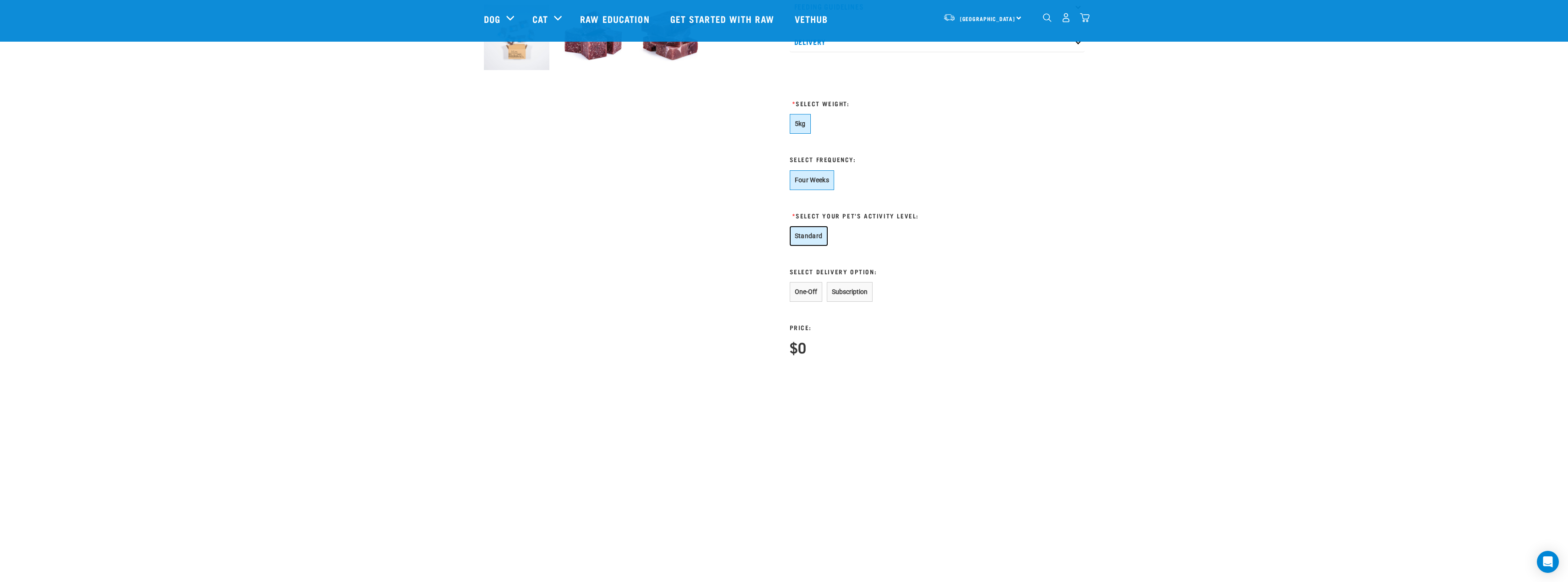
click at [807, 236] on button "Standard" at bounding box center [808, 236] width 38 height 19
click at [810, 296] on button "One-Off" at bounding box center [805, 292] width 32 height 19
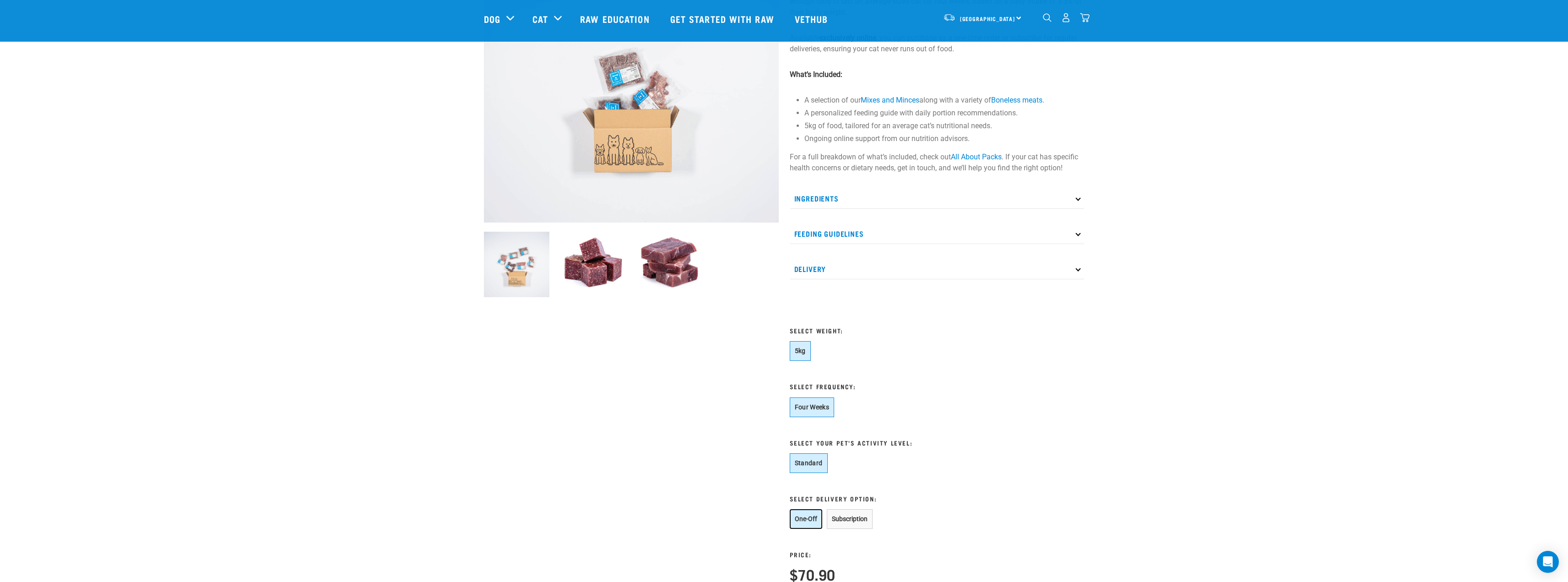
scroll to position [138, 0]
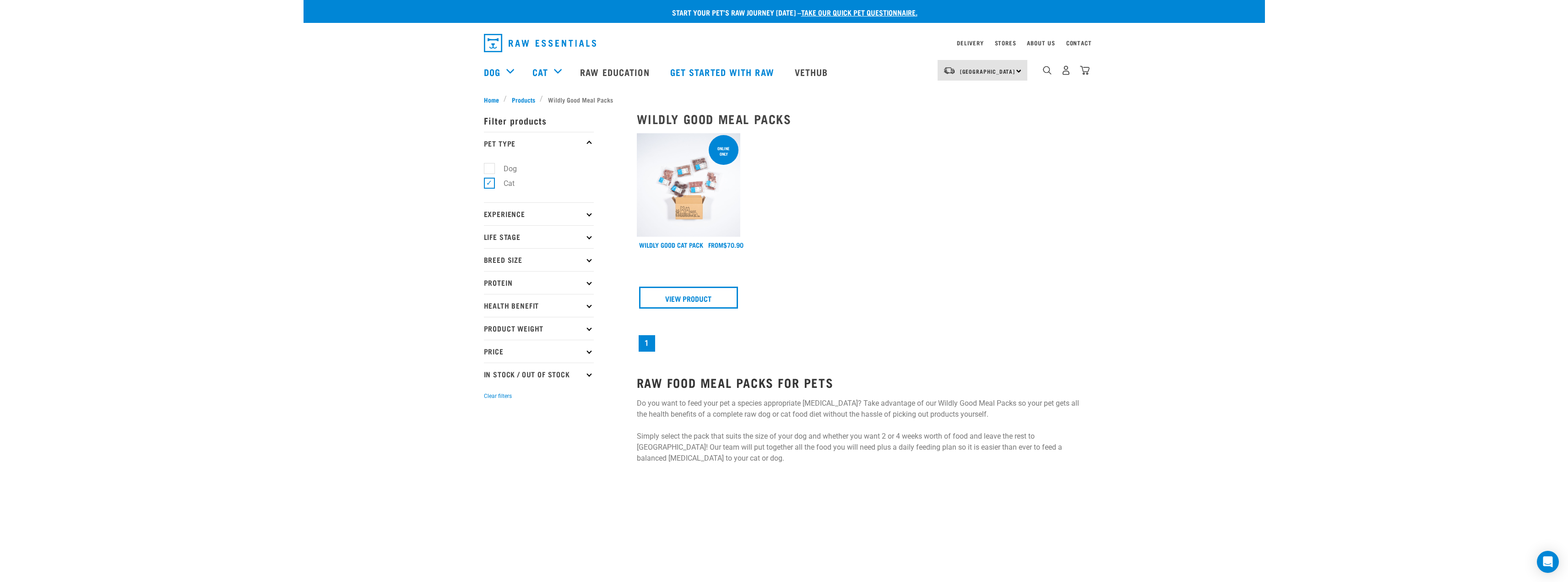
click at [682, 199] on img at bounding box center [688, 185] width 104 height 104
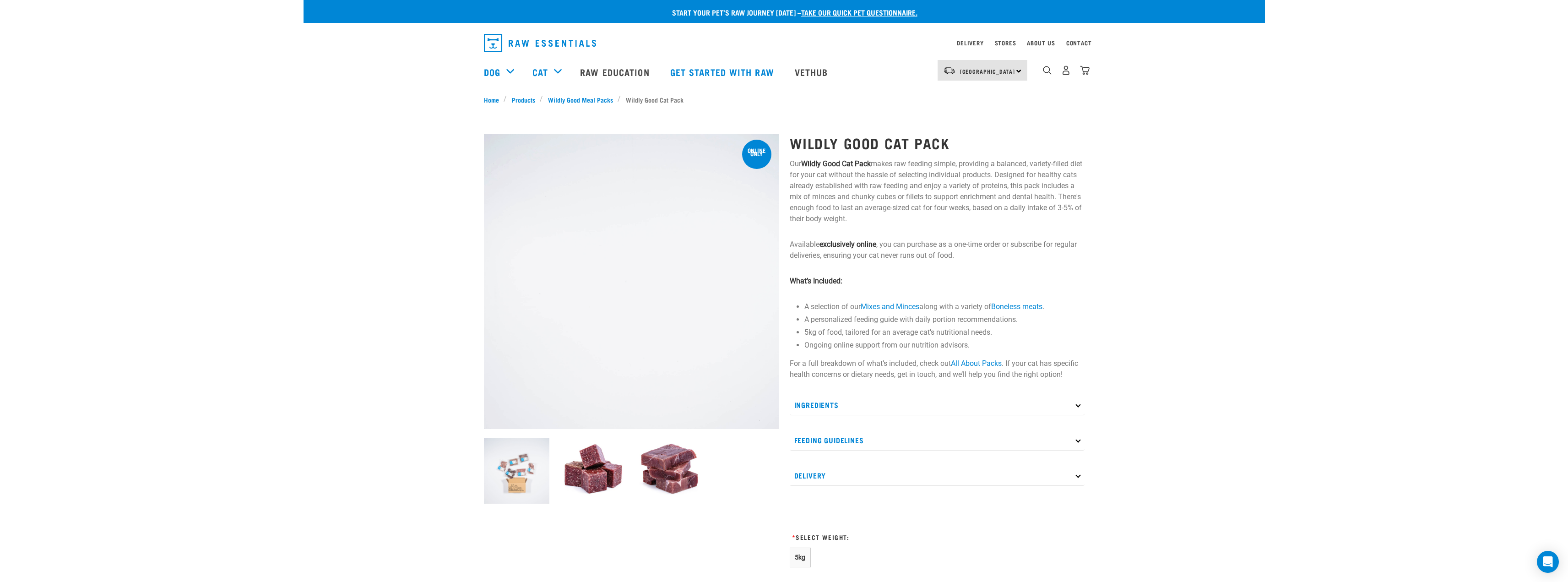
click at [854, 400] on p "Ingredients" at bounding box center [937, 405] width 295 height 21
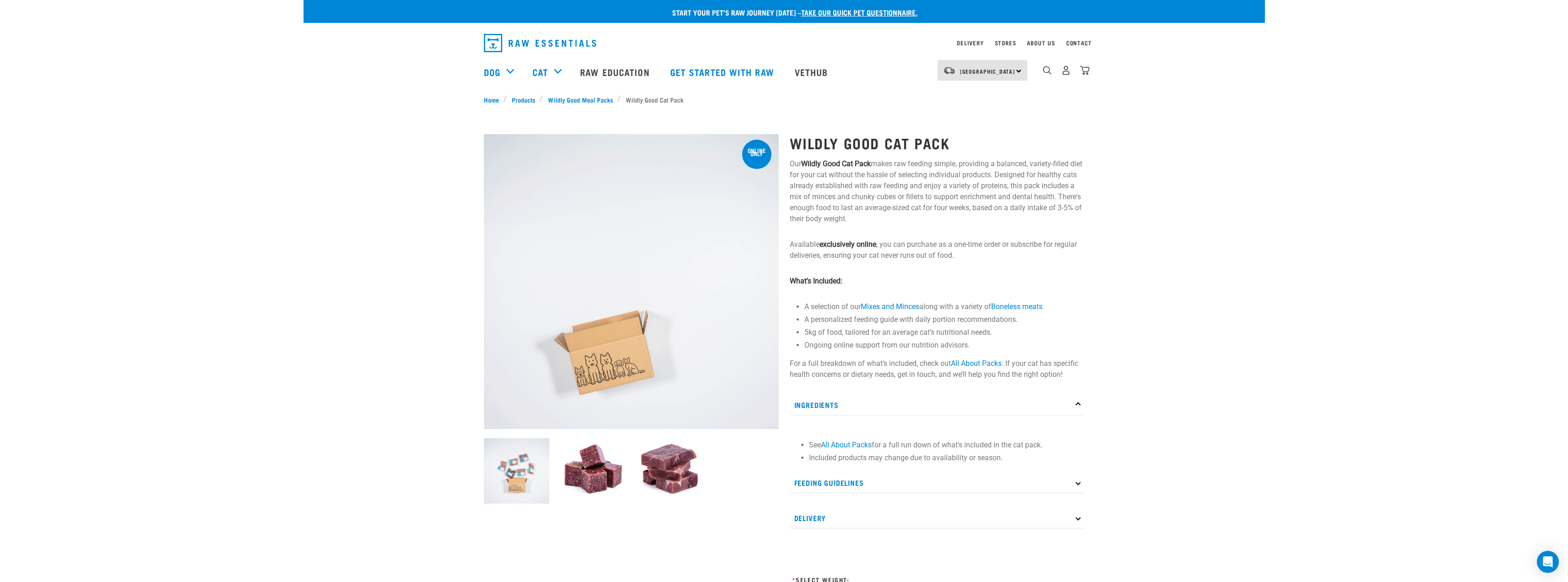
click at [851, 481] on p "Feeding Guidelines" at bounding box center [937, 483] width 295 height 21
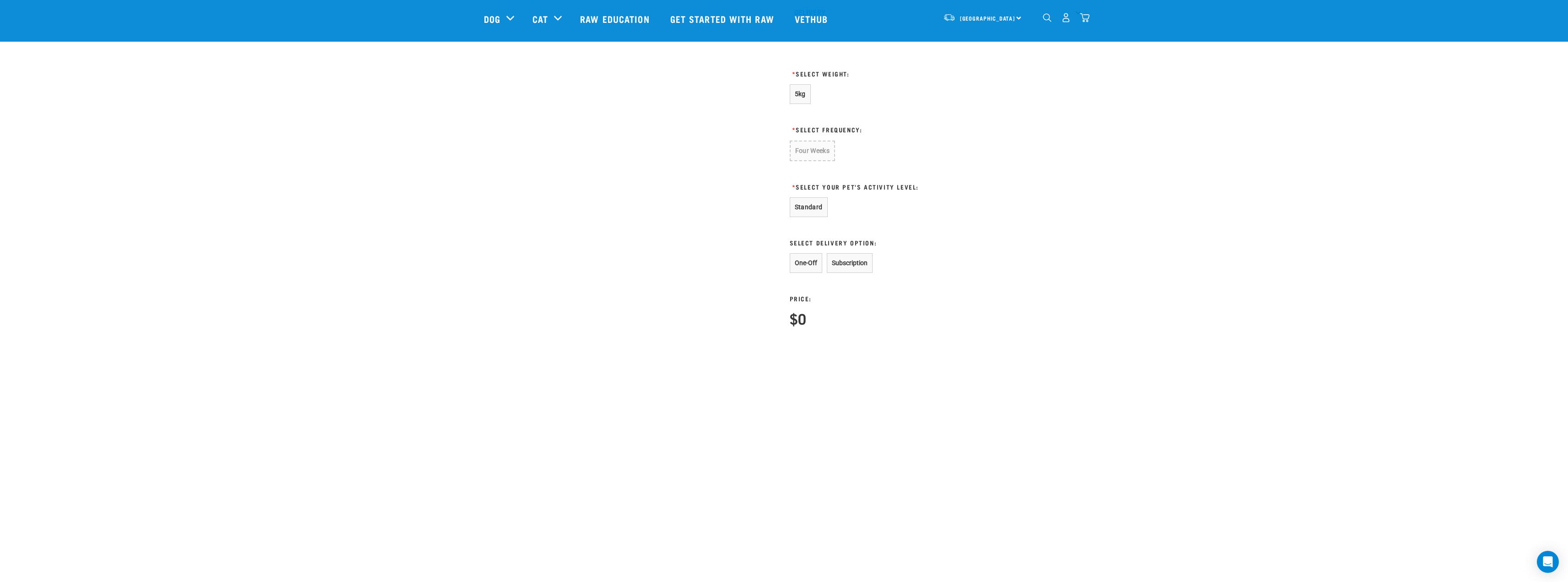
scroll to position [595, 0]
click at [845, 260] on button "Subscription" at bounding box center [849, 257] width 46 height 19
click at [820, 198] on button "Standard" at bounding box center [808, 201] width 38 height 19
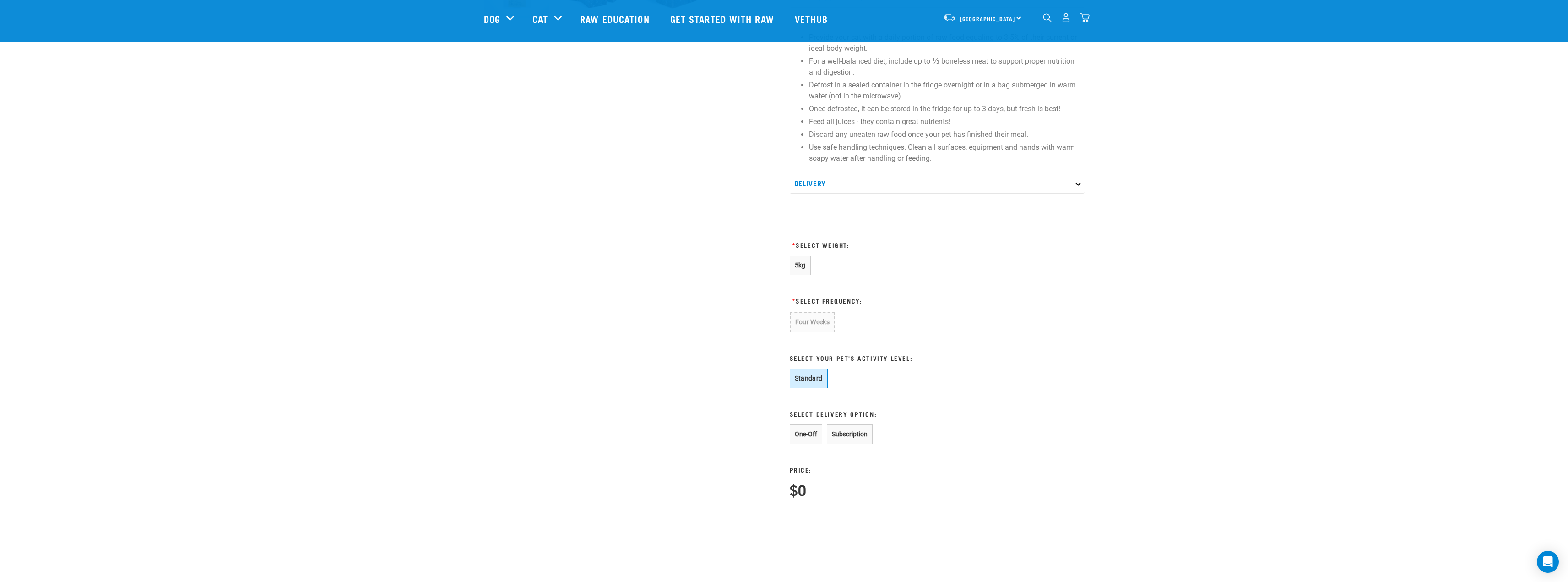
scroll to position [412, 0]
click at [801, 268] on span "5kg" at bounding box center [800, 271] width 11 height 7
click at [810, 322] on button "Four Weeks" at bounding box center [812, 328] width 45 height 19
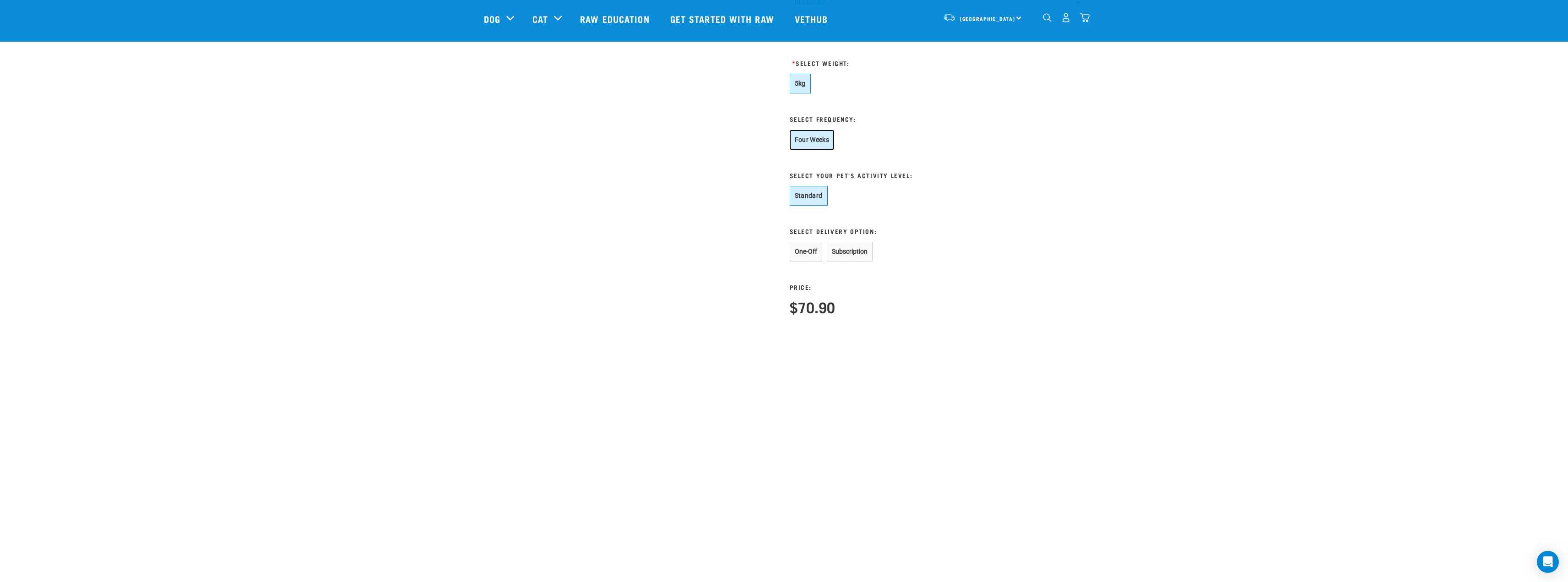
scroll to position [687, 0]
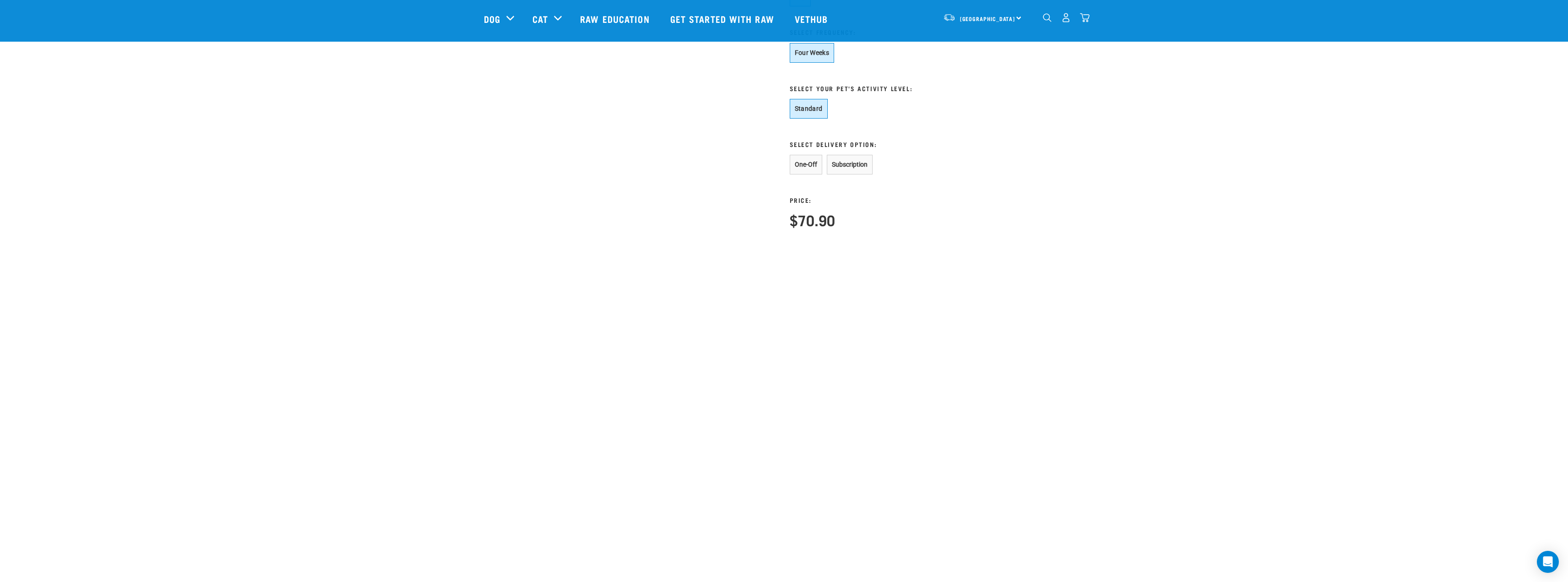
click at [819, 280] on div "Our Products Raw Education Your Stories FAQs Get started with Raw Our Stores De…" at bounding box center [784, 567] width 961 height 582
drag, startPoint x: 837, startPoint y: 221, endPoint x: 817, endPoint y: 221, distance: 20.0
click at [831, 222] on div "Price: $70.90" at bounding box center [861, 202] width 144 height 54
click at [809, 219] on h4 "$70.90" at bounding box center [812, 219] width 45 height 16
click at [808, 155] on button "One-Off" at bounding box center [805, 164] width 32 height 19
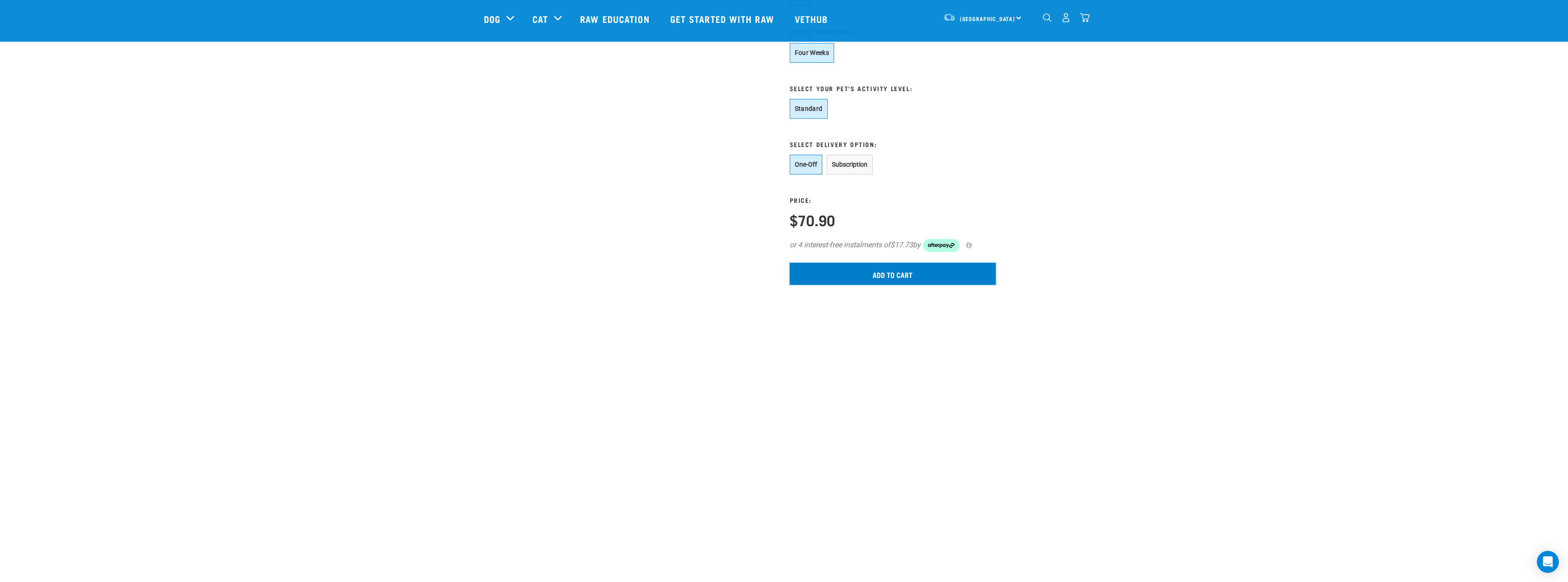
click at [850, 278] on input "Add to cart" at bounding box center [892, 274] width 206 height 22
click at [857, 158] on button "Subscription" at bounding box center [849, 164] width 46 height 19
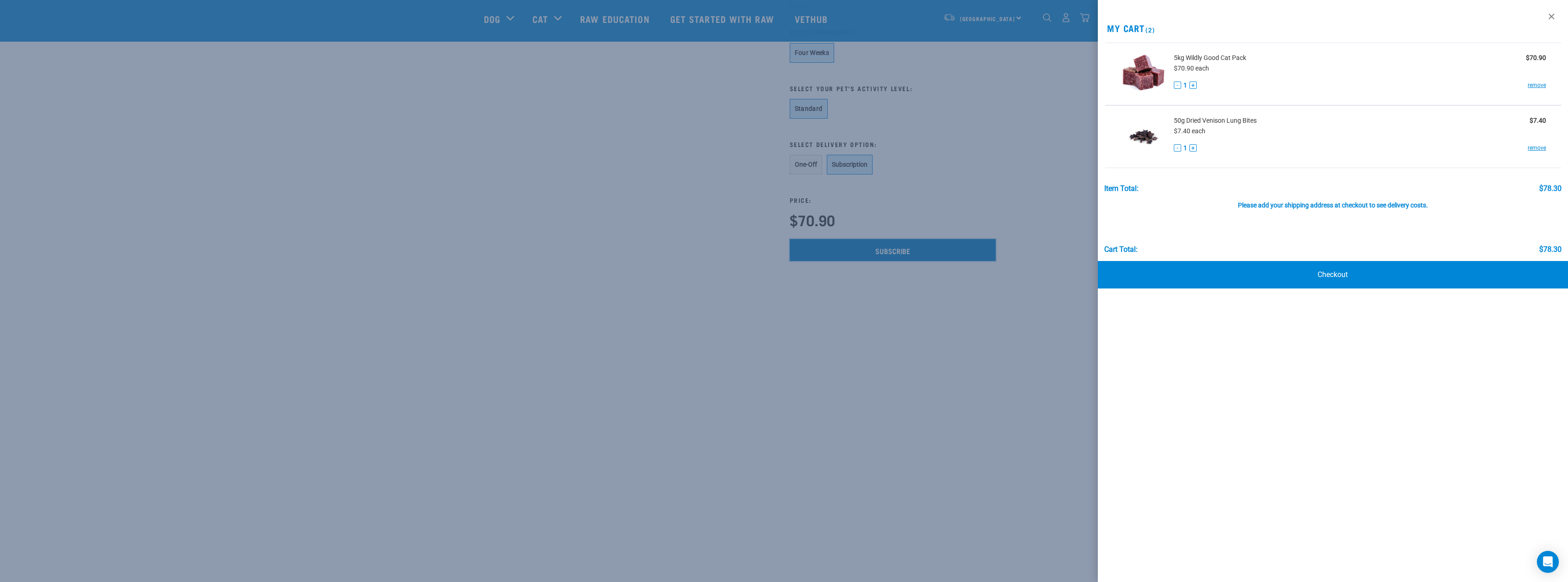
click at [869, 247] on div "Start your pet’s raw journey today – take our quick pet questionnaire. Delivery…" at bounding box center [784, 96] width 961 height 1566
click at [1531, 84] on link "remove" at bounding box center [1537, 85] width 18 height 9
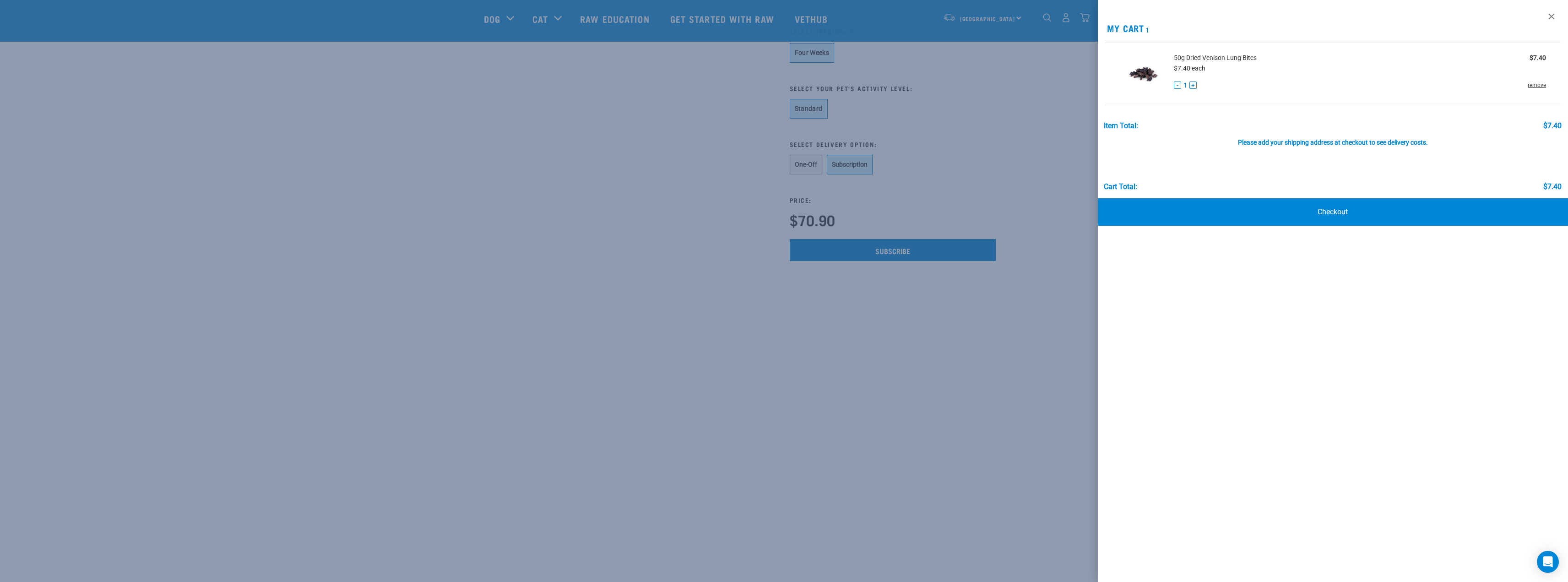
click at [1543, 84] on link "remove" at bounding box center [1537, 85] width 18 height 9
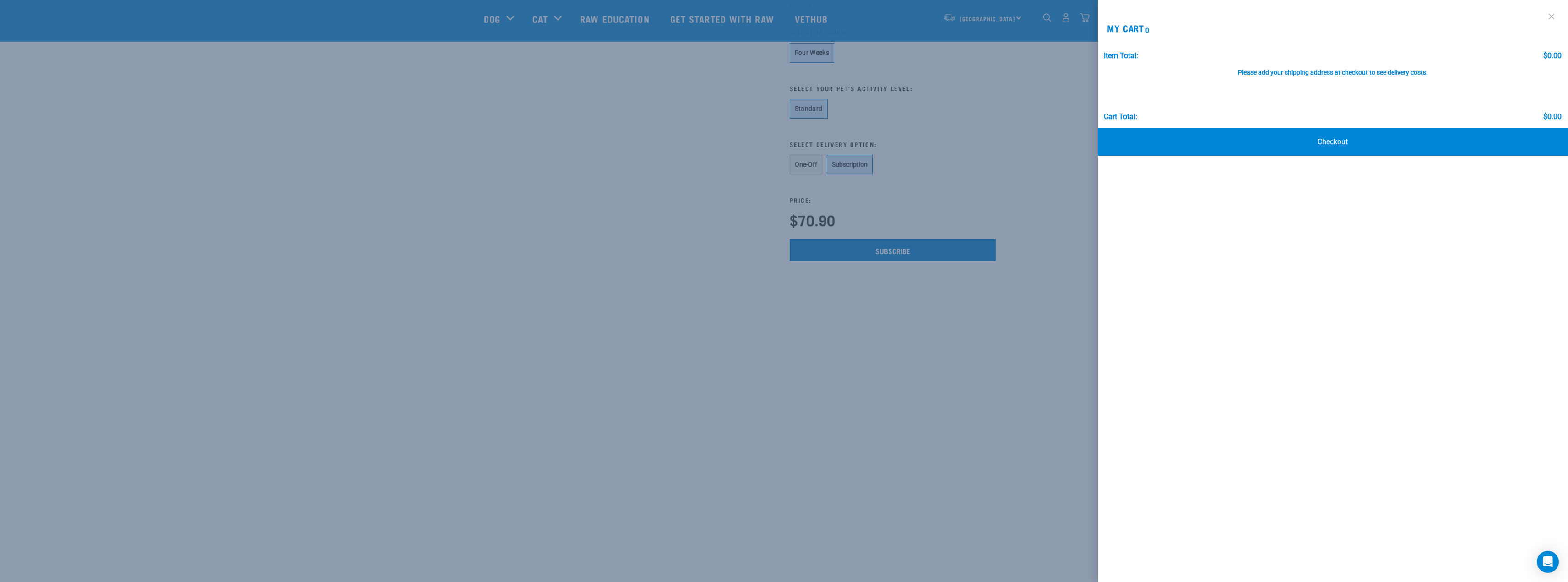
click at [1553, 18] on link at bounding box center [1552, 16] width 15 height 15
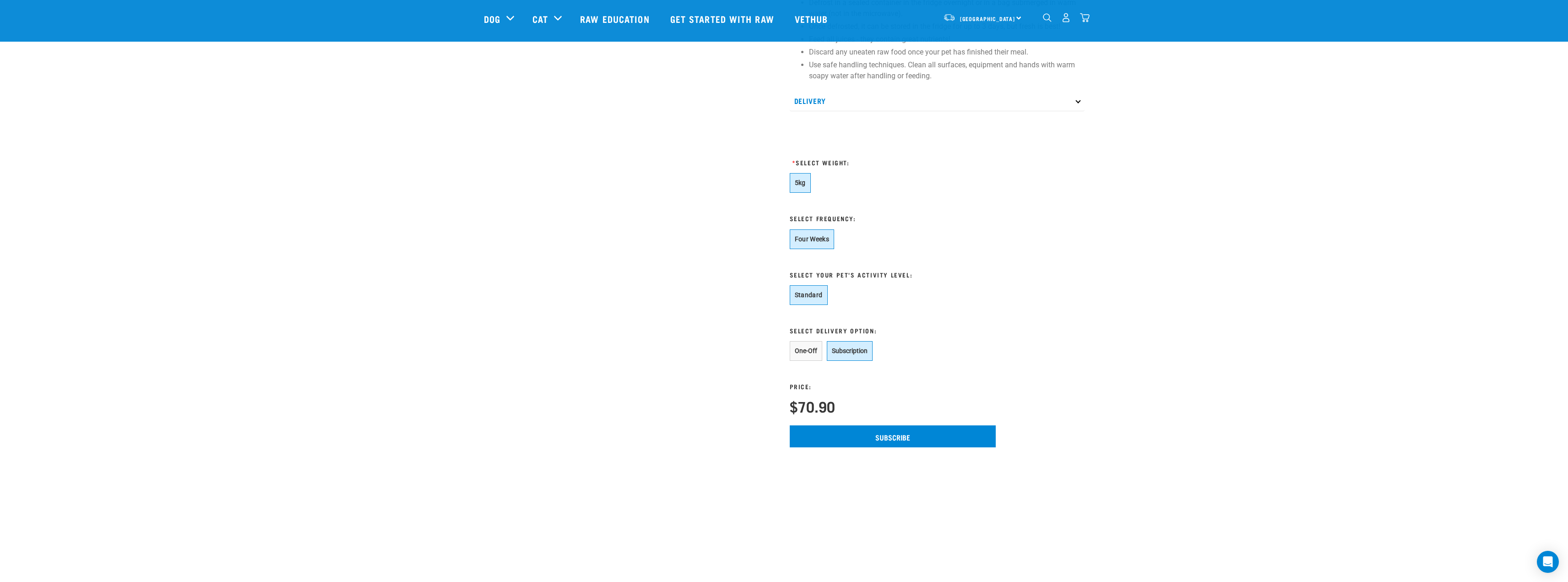
scroll to position [503, 0]
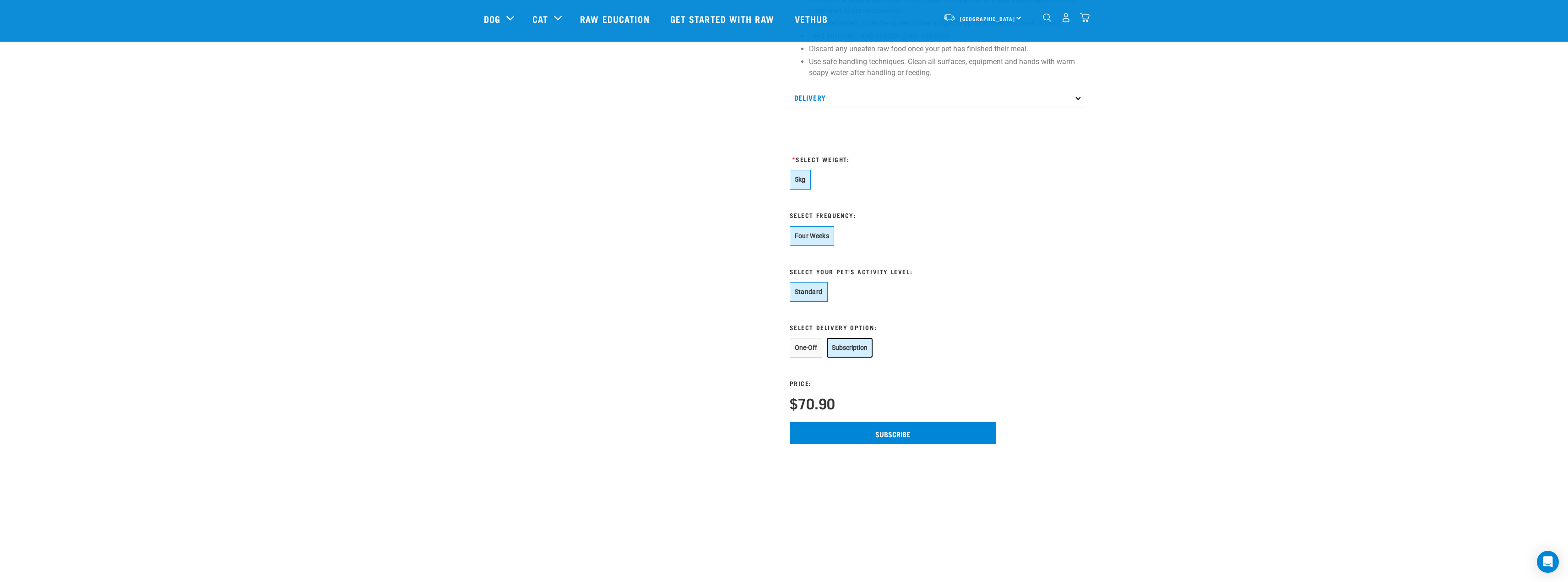
click at [852, 349] on button "Subscription" at bounding box center [849, 348] width 46 height 19
click at [909, 431] on input "Subscribe" at bounding box center [892, 433] width 206 height 22
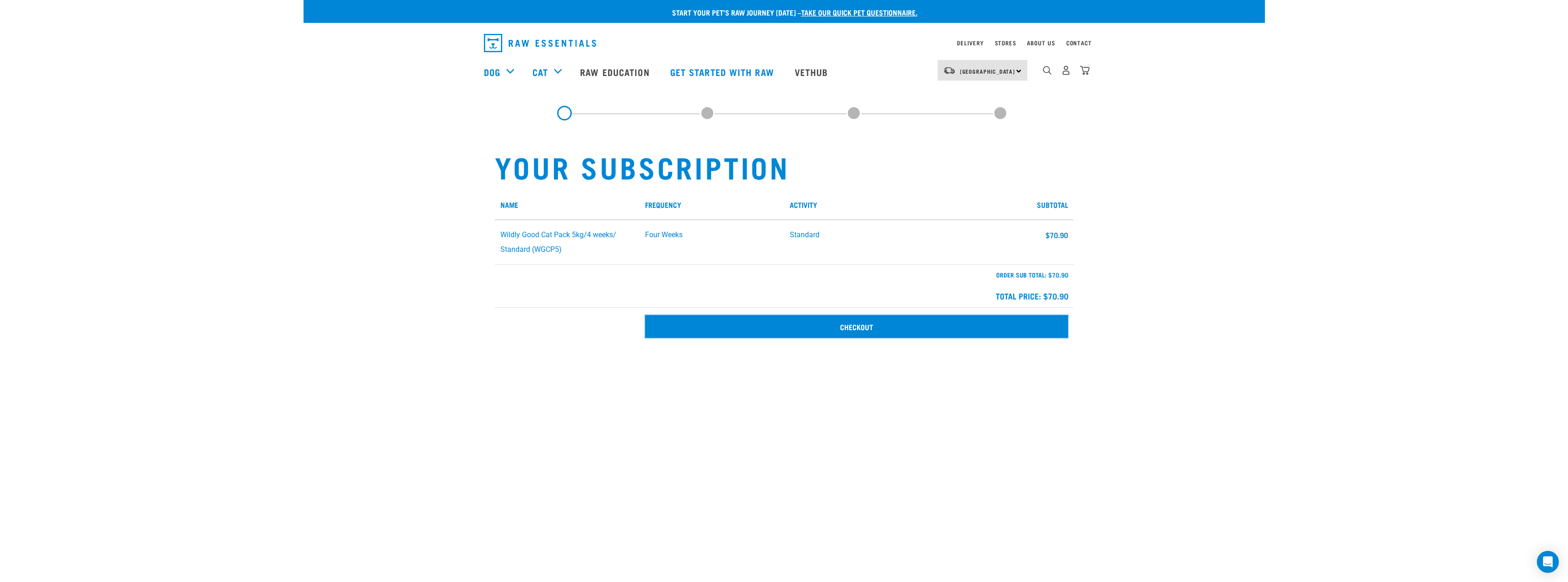
click at [905, 332] on link "Checkout" at bounding box center [856, 326] width 423 height 23
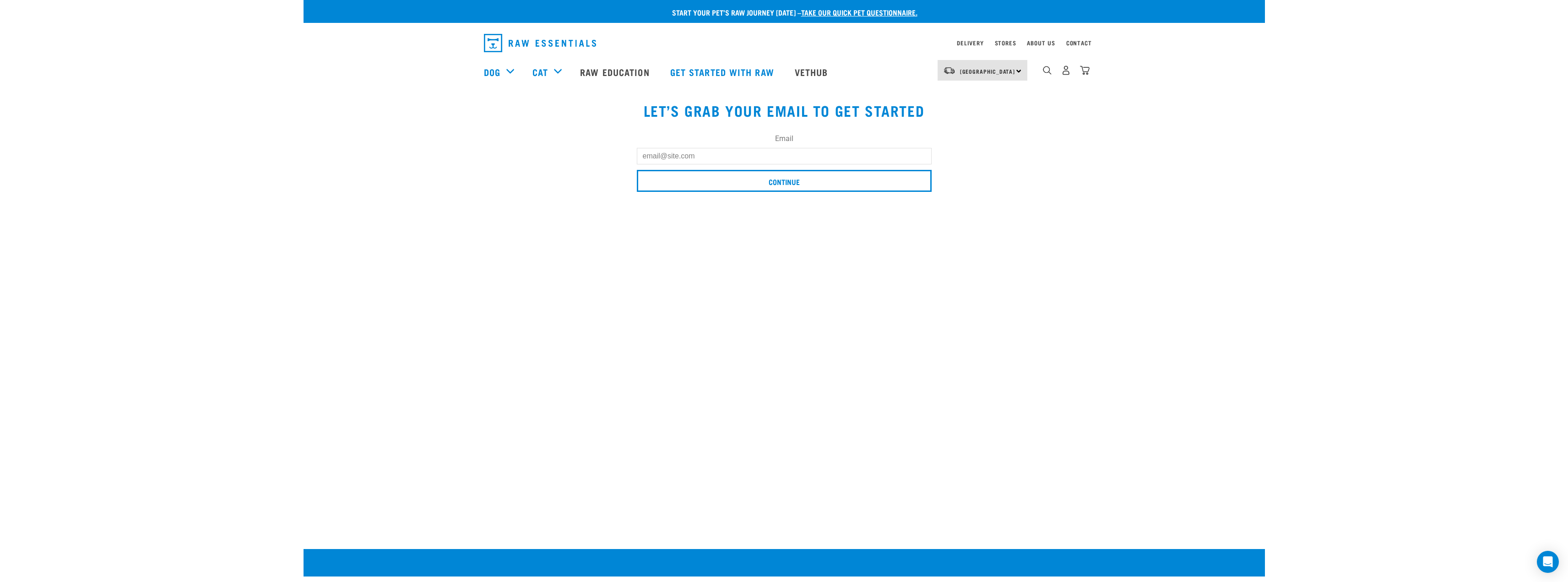
click at [830, 150] on input "Email" at bounding box center [784, 156] width 295 height 16
type input "layla961018@gmail.com"
click at [637, 170] on input "Continue" at bounding box center [784, 181] width 295 height 22
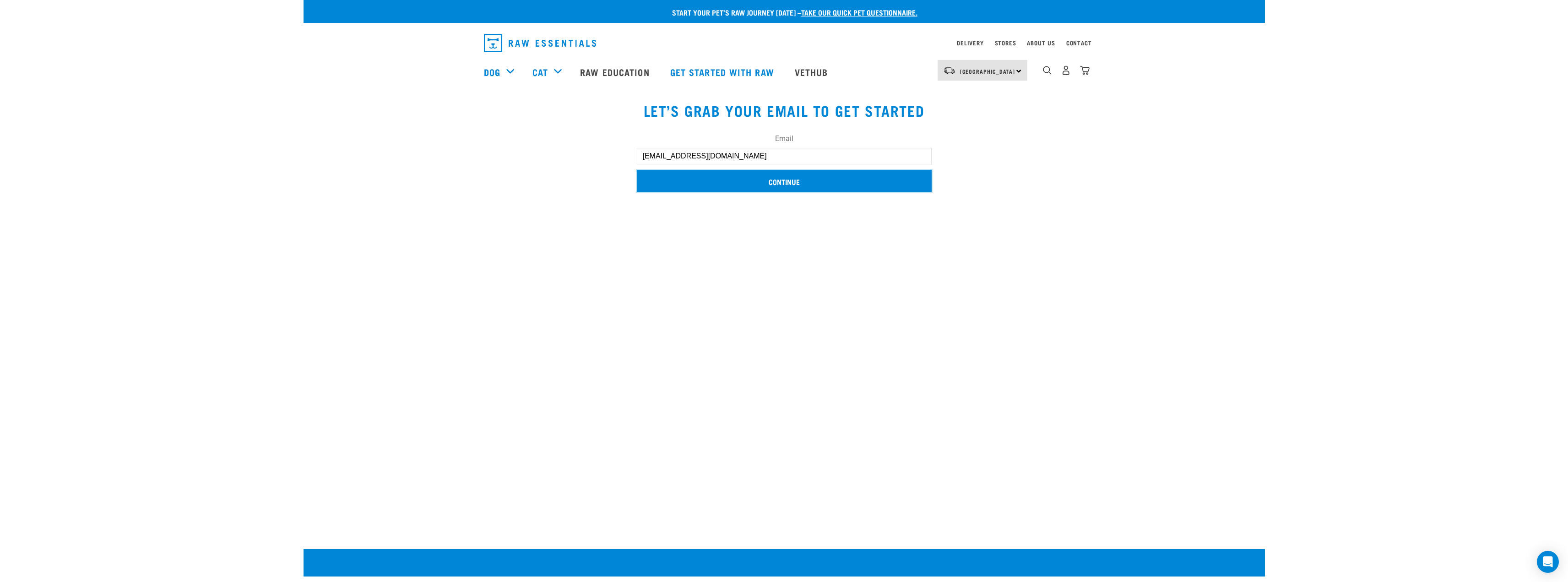
click at [823, 178] on input "Continue" at bounding box center [784, 181] width 295 height 22
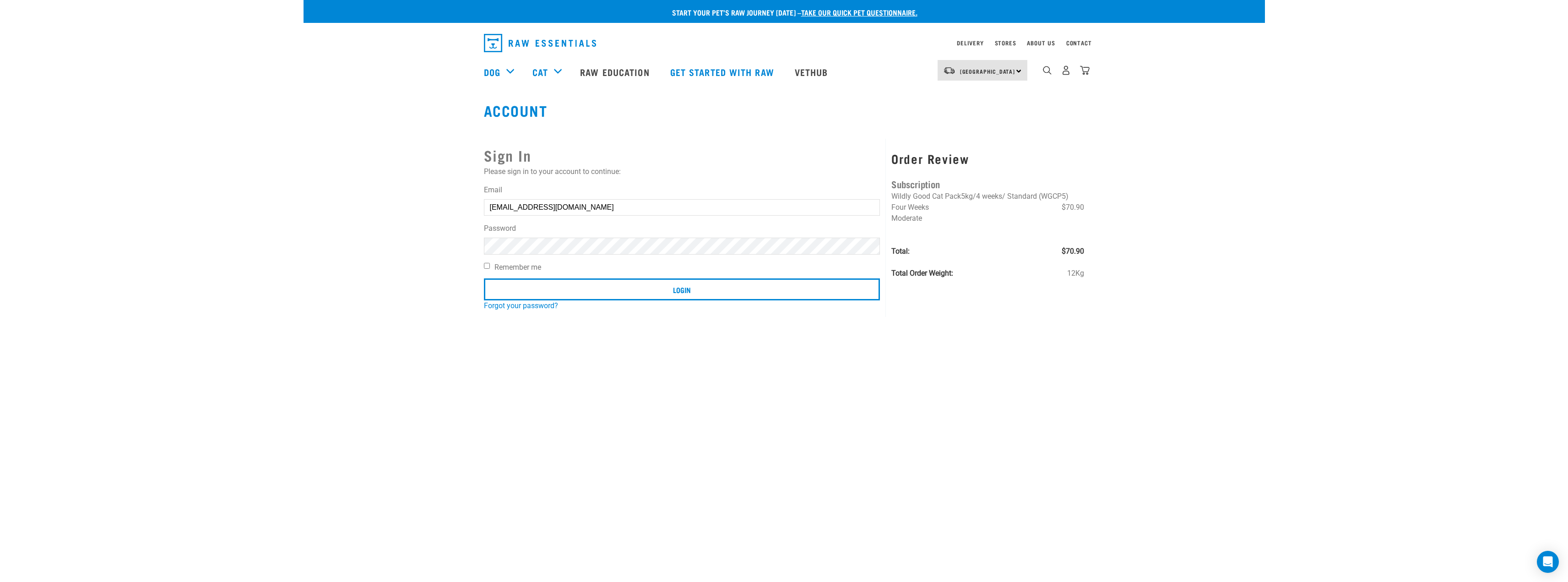
click at [533, 265] on label "Remember me" at bounding box center [682, 267] width 396 height 11
click at [490, 265] on input "Remember me" at bounding box center [487, 266] width 6 height 6
checkbox input "true"
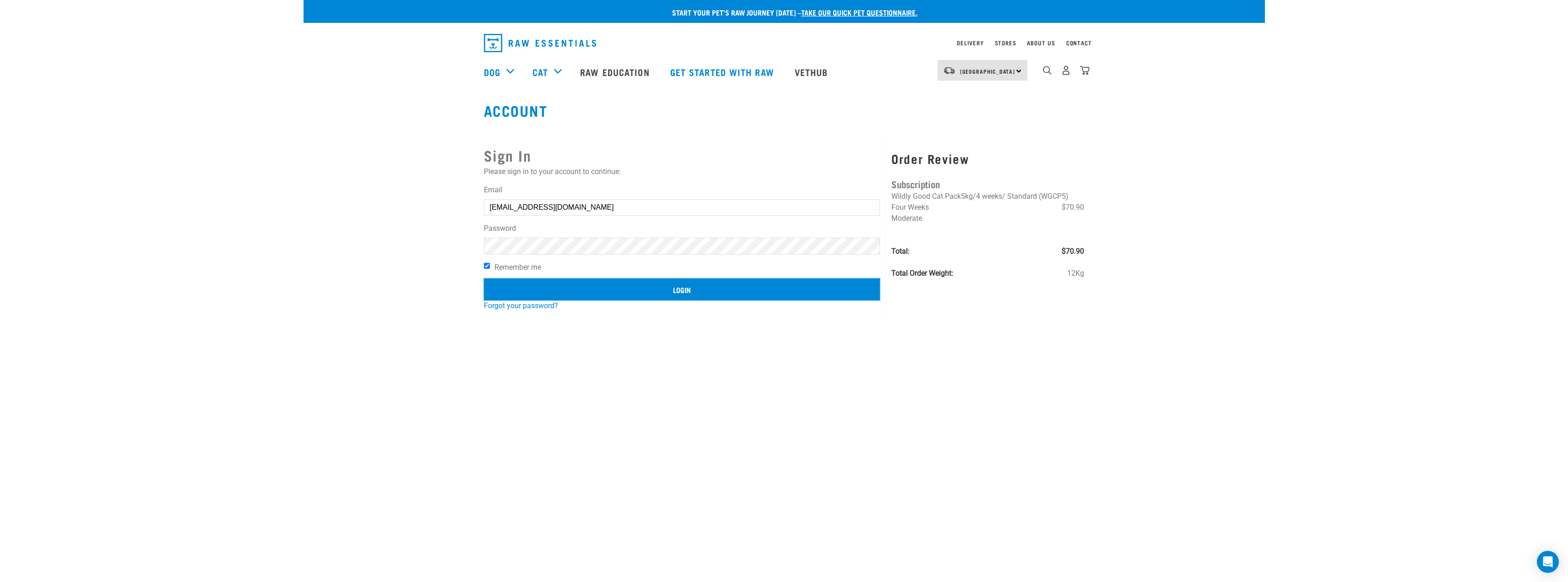
click at [592, 296] on input "Login" at bounding box center [682, 289] width 396 height 22
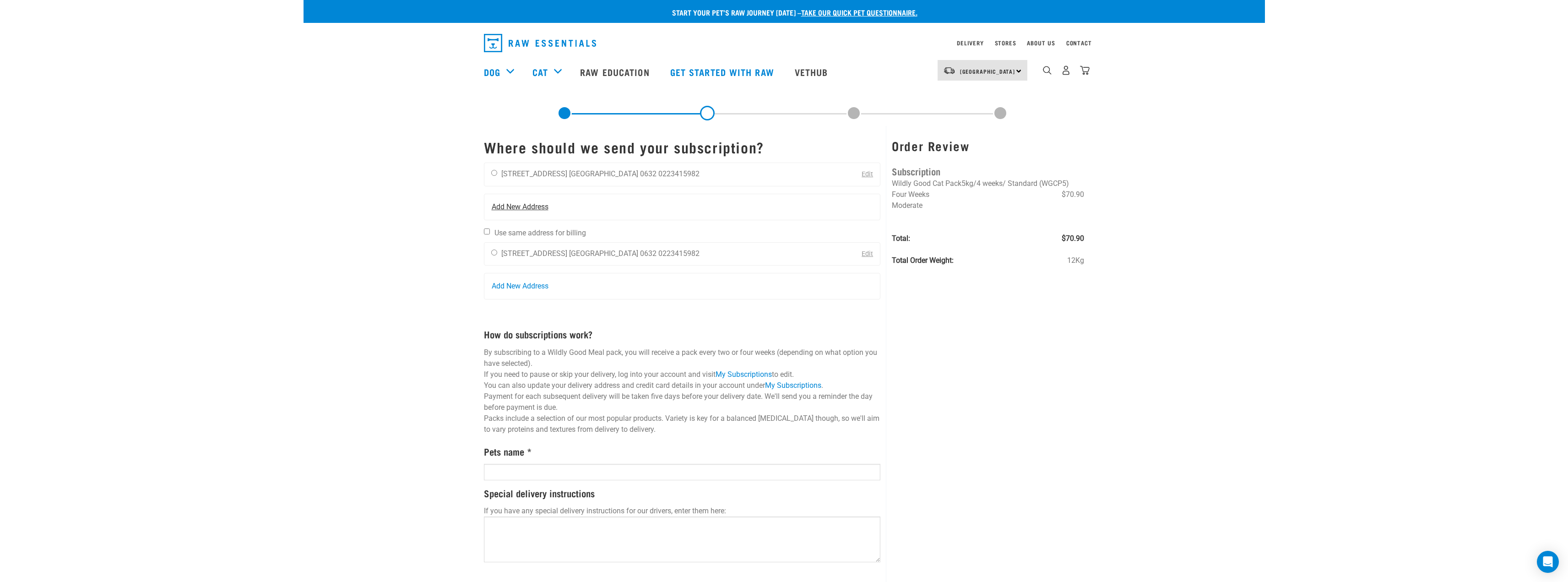
click at [534, 207] on span "Add New Address" at bounding box center [520, 207] width 57 height 11
click at [569, 177] on li "[GEOGRAPHIC_DATA] 0632" at bounding box center [613, 174] width 88 height 9
click at [493, 172] on input "radio" at bounding box center [494, 173] width 6 height 6
radio input "true"
click at [489, 254] on div "Cedar Ding [STREET_ADDRESS] [GEOGRAPHIC_DATA] 0632 0223415982" at bounding box center [595, 254] width 222 height 23
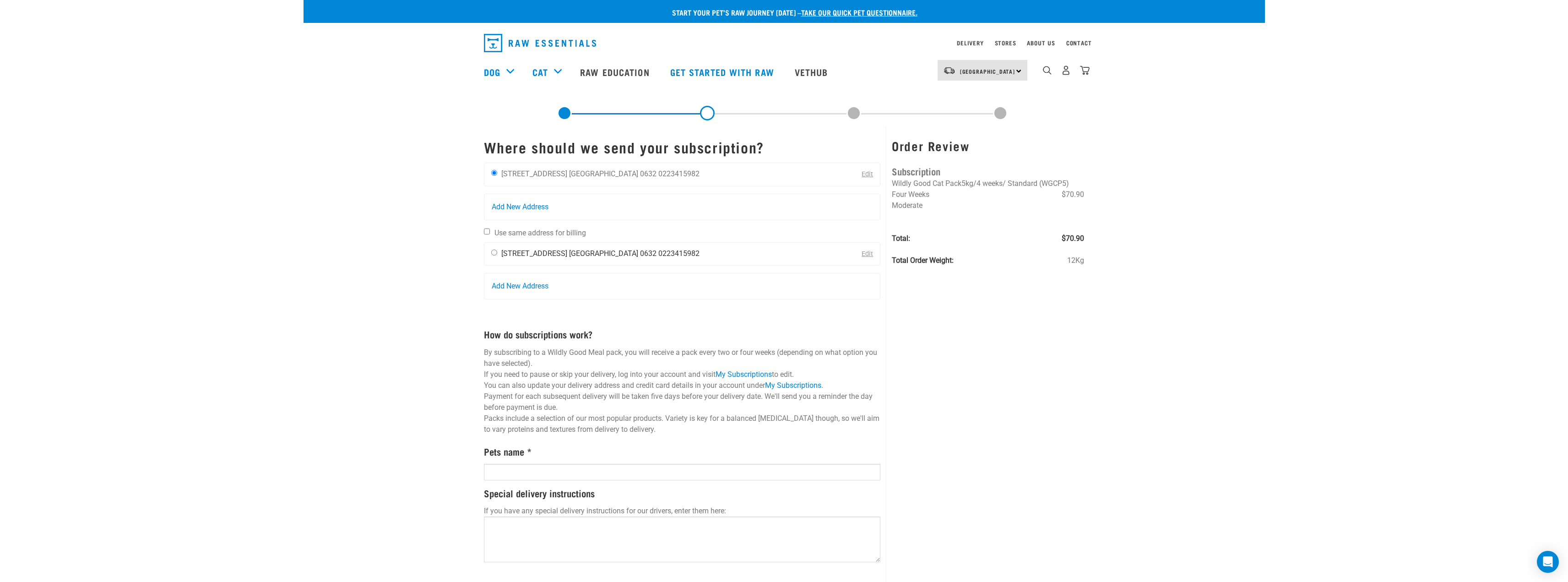
click at [492, 252] on input "radio" at bounding box center [494, 253] width 6 height 6
radio input "true"
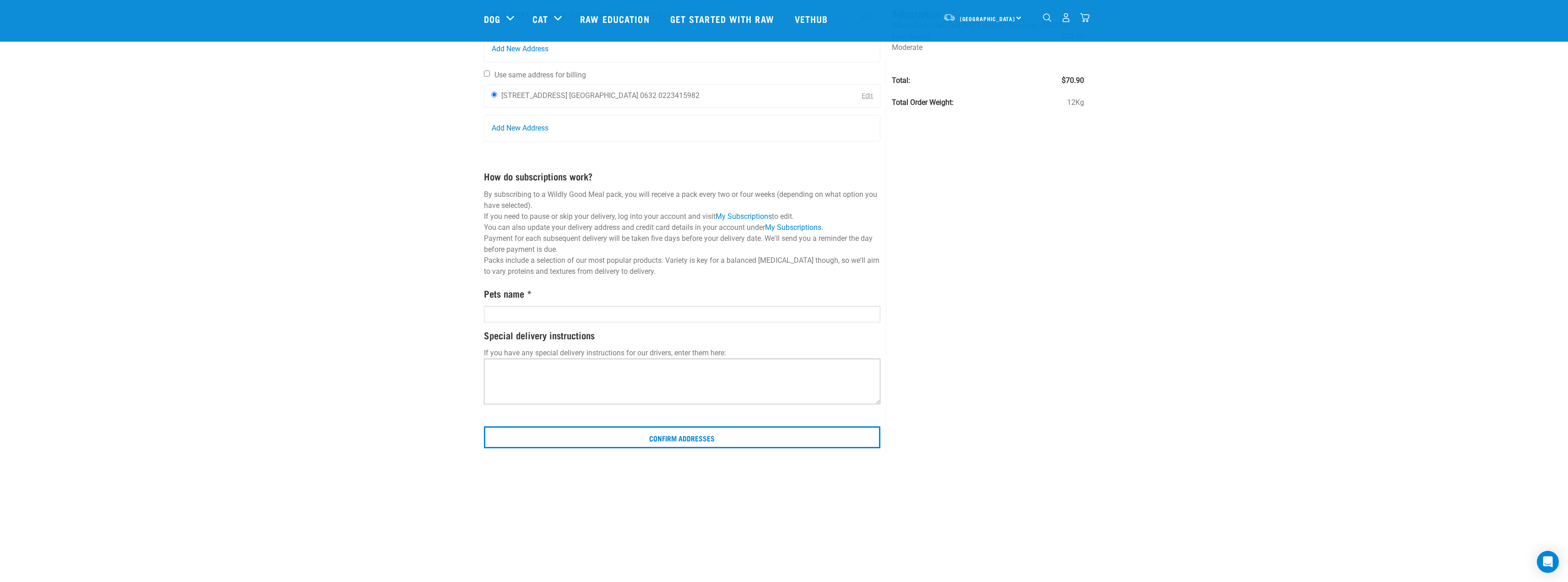
scroll to position [91, 0]
click at [583, 312] on input "text" at bounding box center [682, 313] width 397 height 16
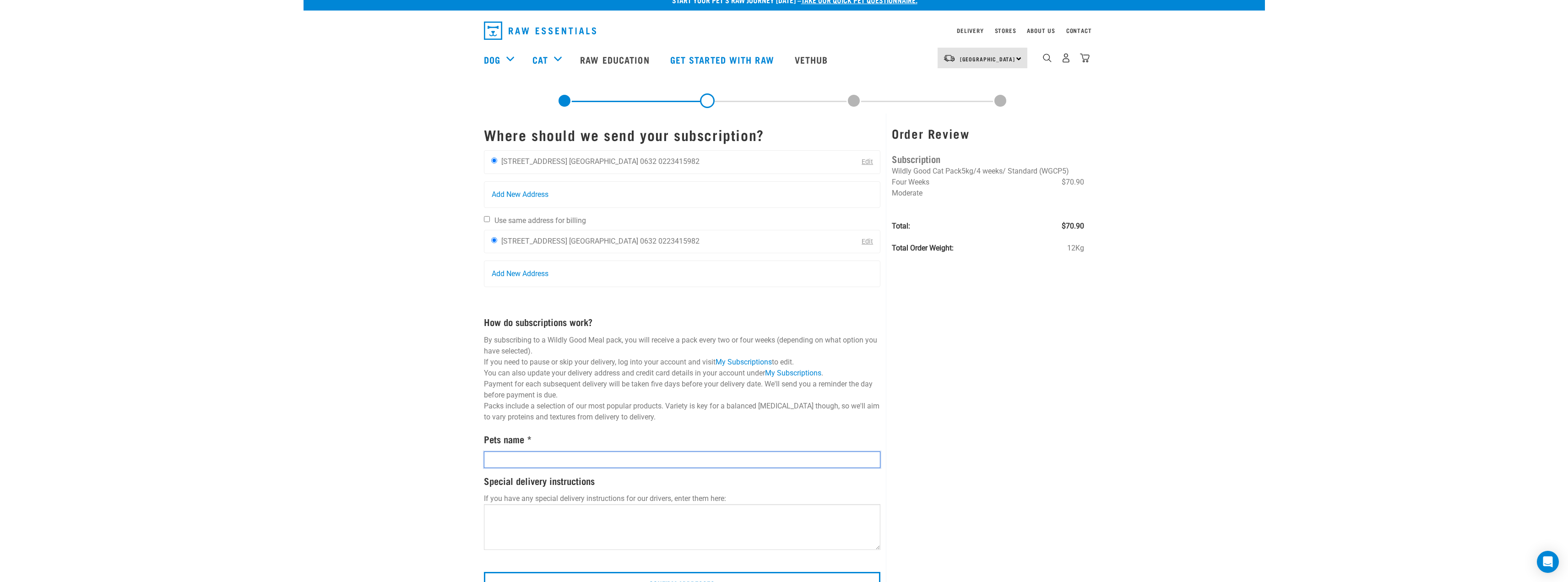
scroll to position [0, 0]
